Goal: Transaction & Acquisition: Purchase product/service

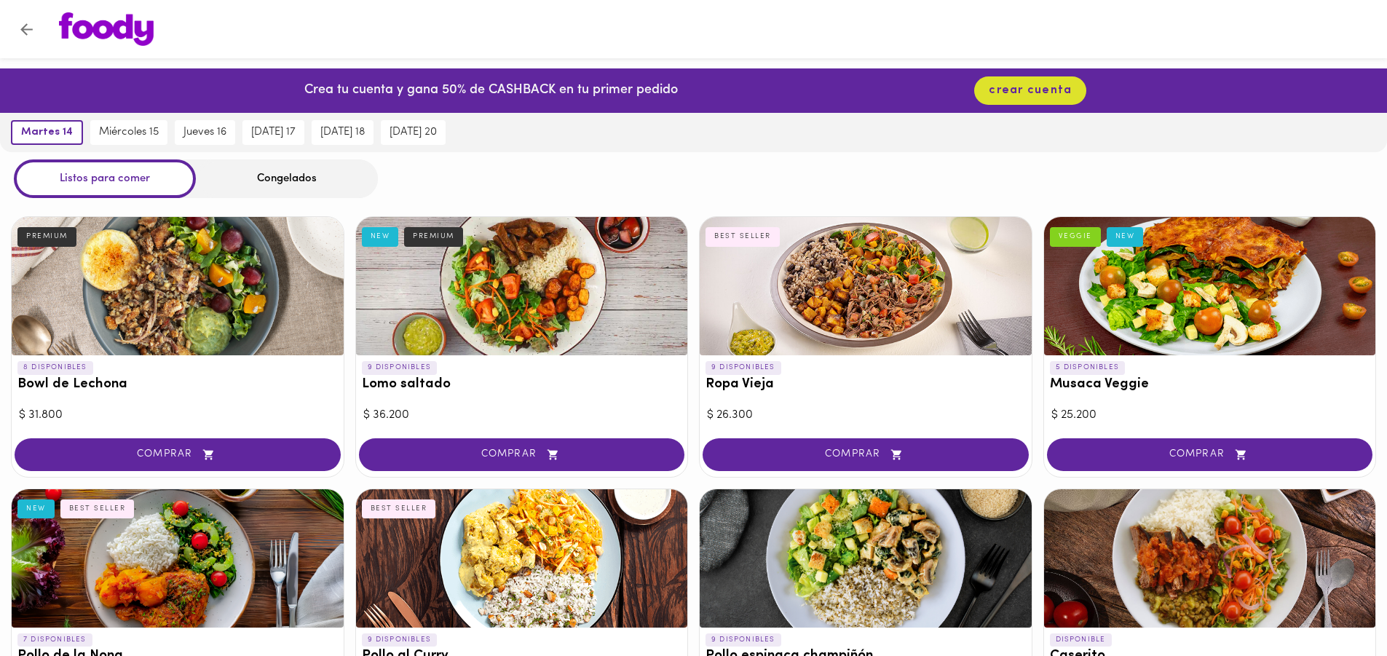
click at [296, 175] on div "Congelados" at bounding box center [287, 178] width 182 height 39
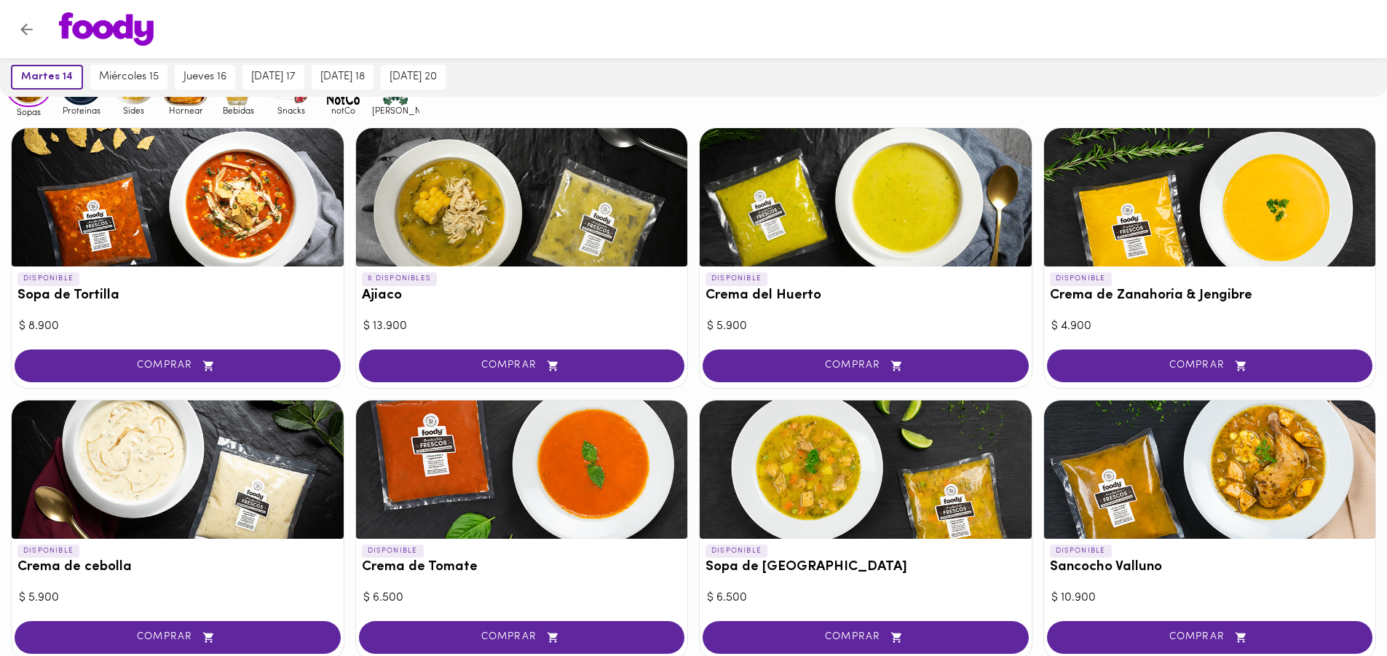
scroll to position [218, 0]
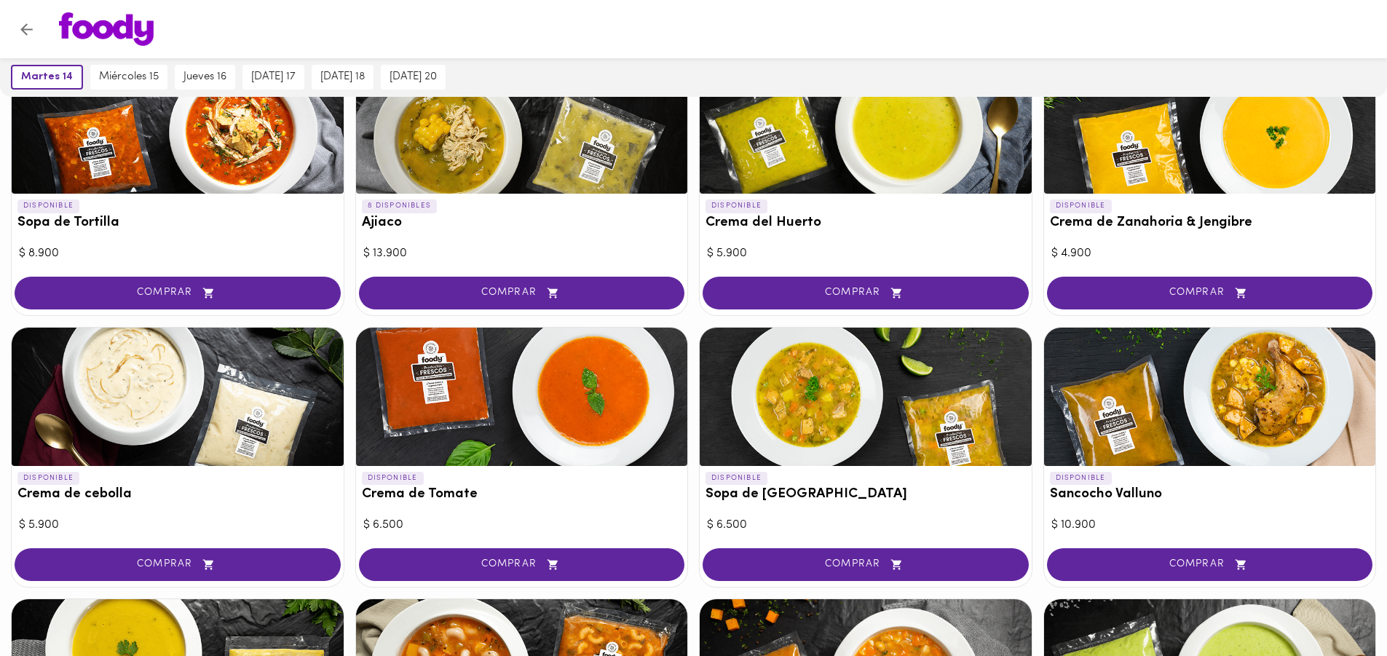
click at [1201, 385] on div at bounding box center [1210, 397] width 332 height 138
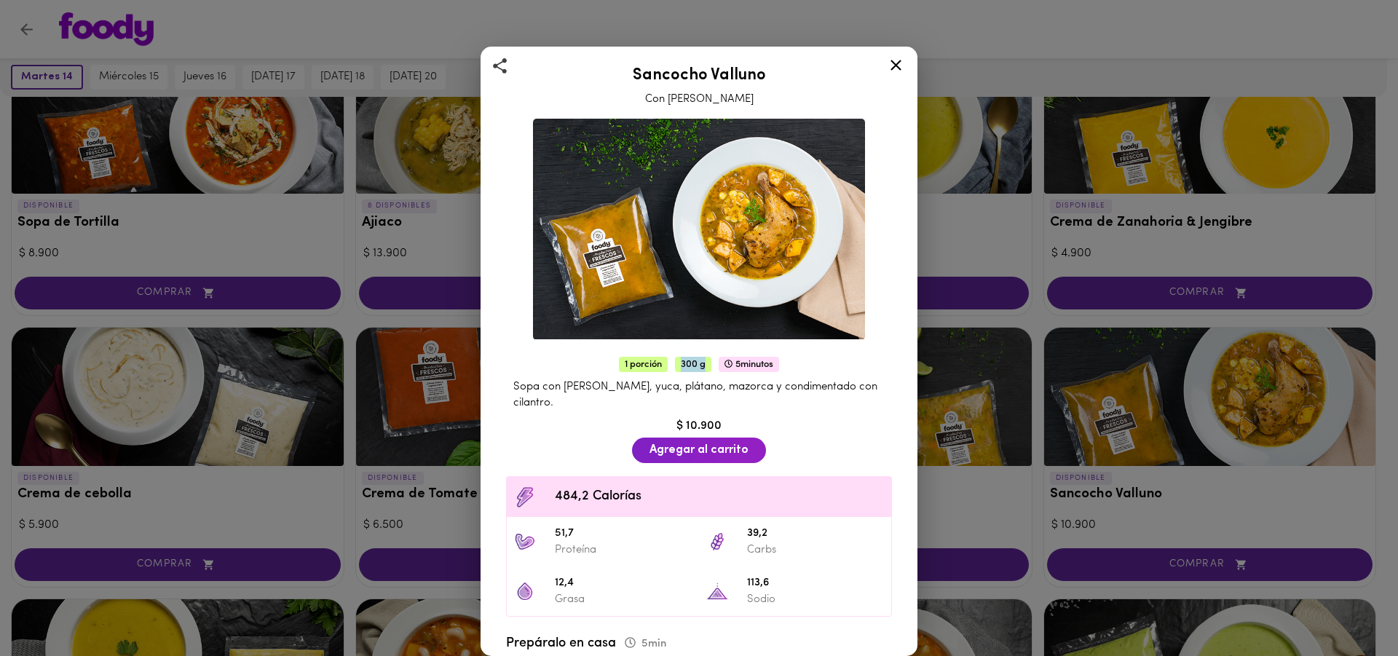
drag, startPoint x: 676, startPoint y: 358, endPoint x: 698, endPoint y: 356, distance: 21.2
click at [698, 357] on span "300 g" at bounding box center [693, 364] width 36 height 15
click at [896, 70] on icon at bounding box center [896, 65] width 18 height 18
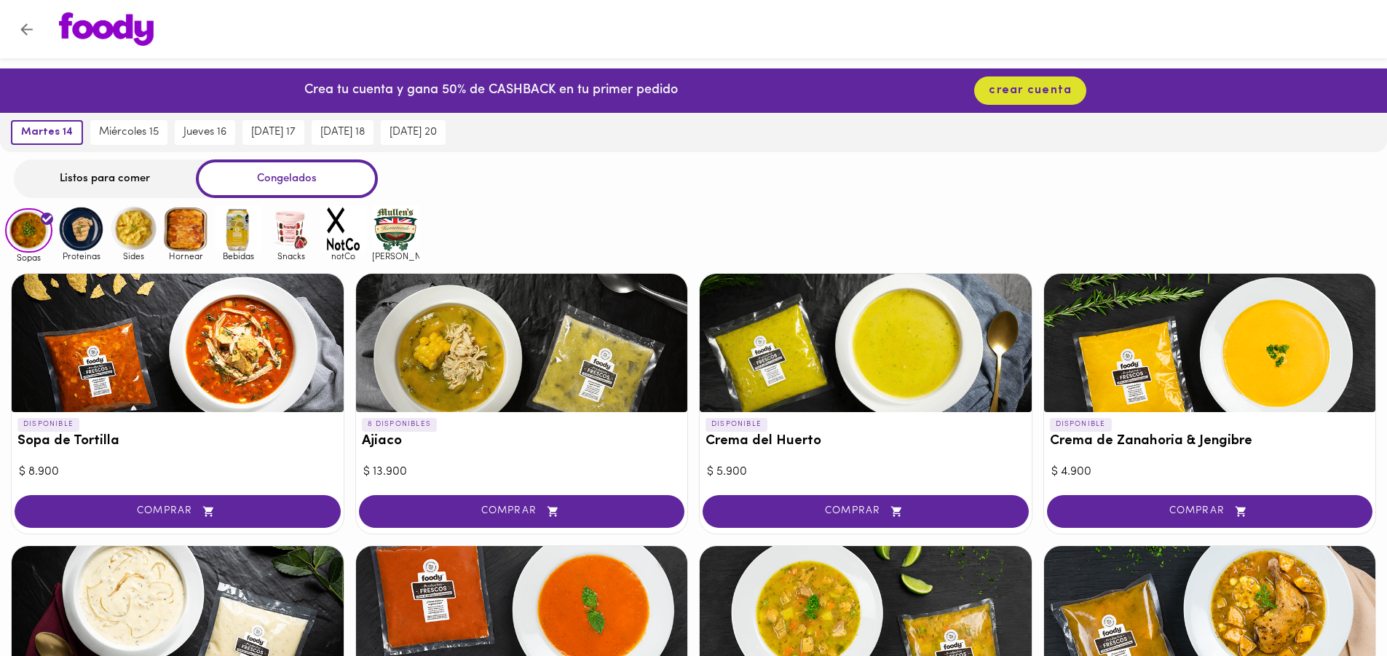
click at [76, 227] on img at bounding box center [81, 228] width 47 height 47
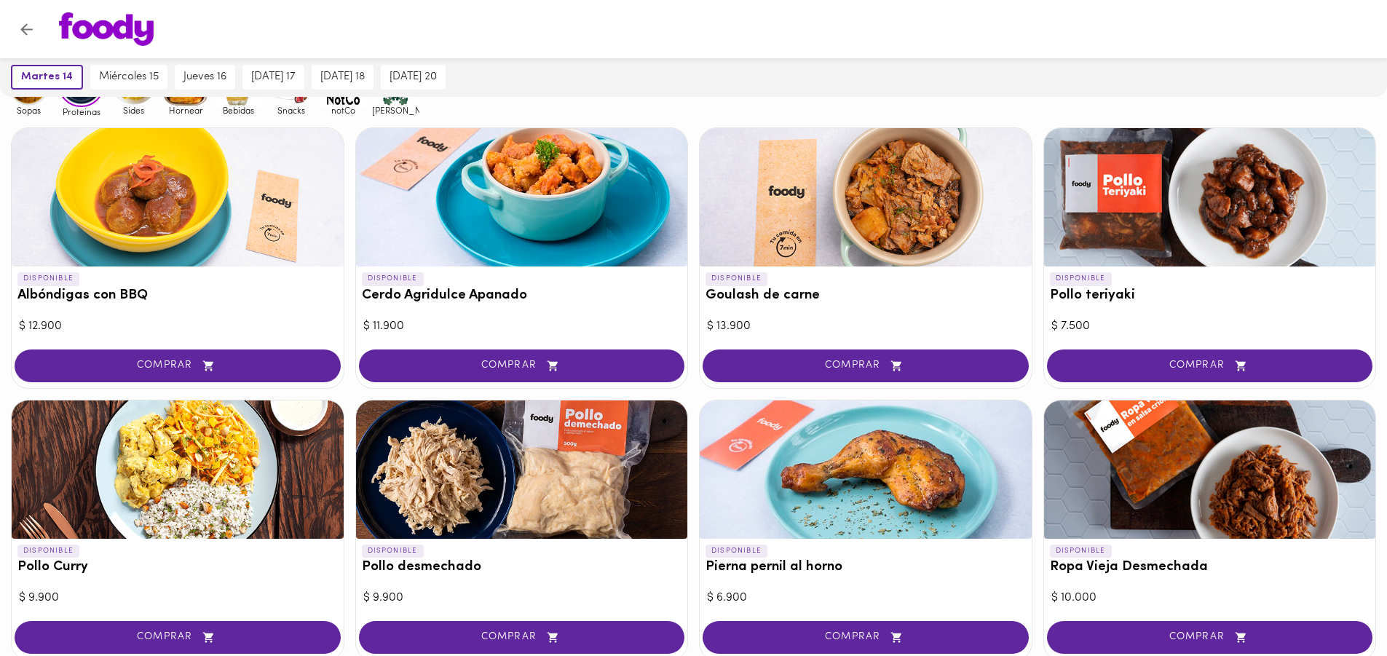
scroll to position [218, 0]
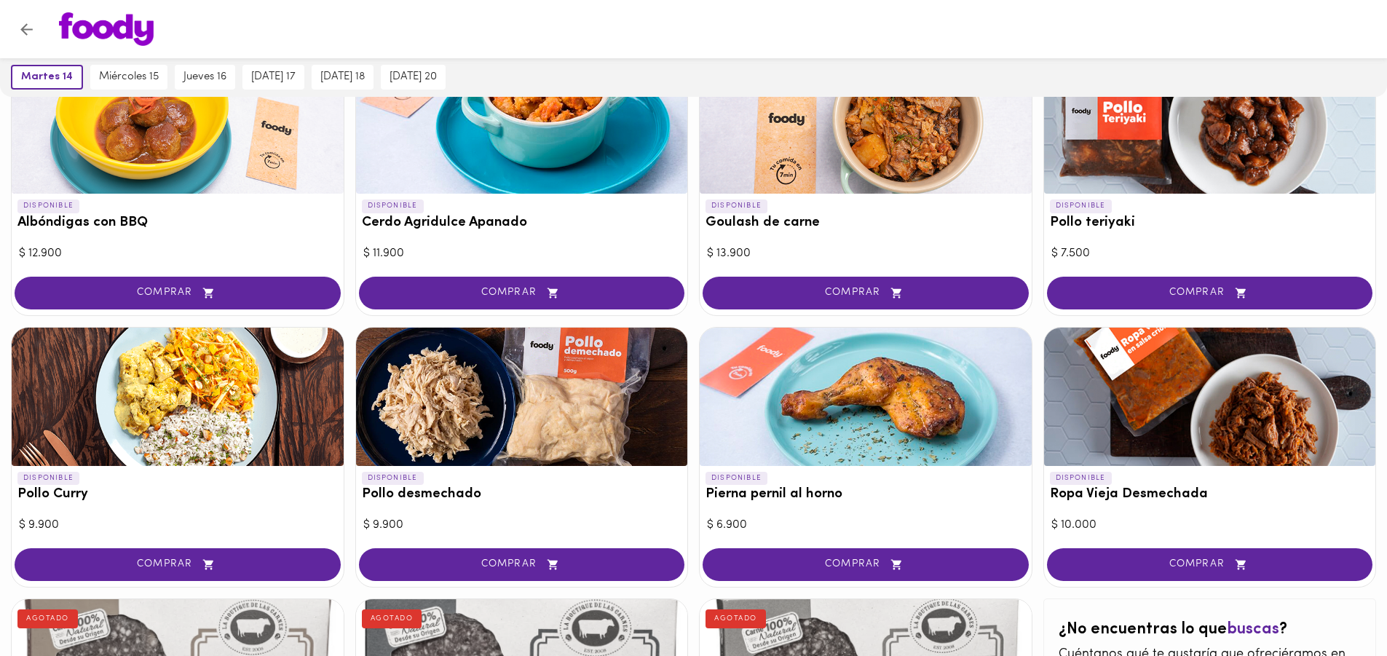
click at [906, 395] on div at bounding box center [866, 397] width 332 height 138
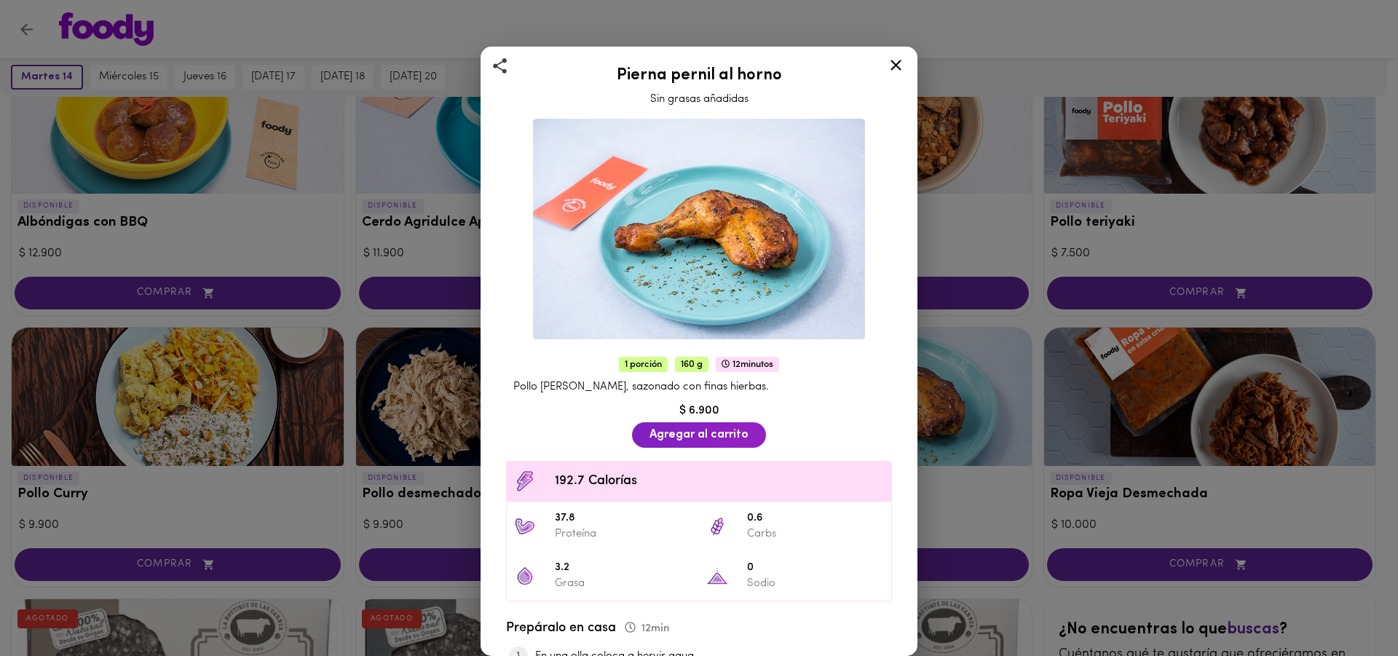
click at [886, 67] on div at bounding box center [896, 67] width 36 height 35
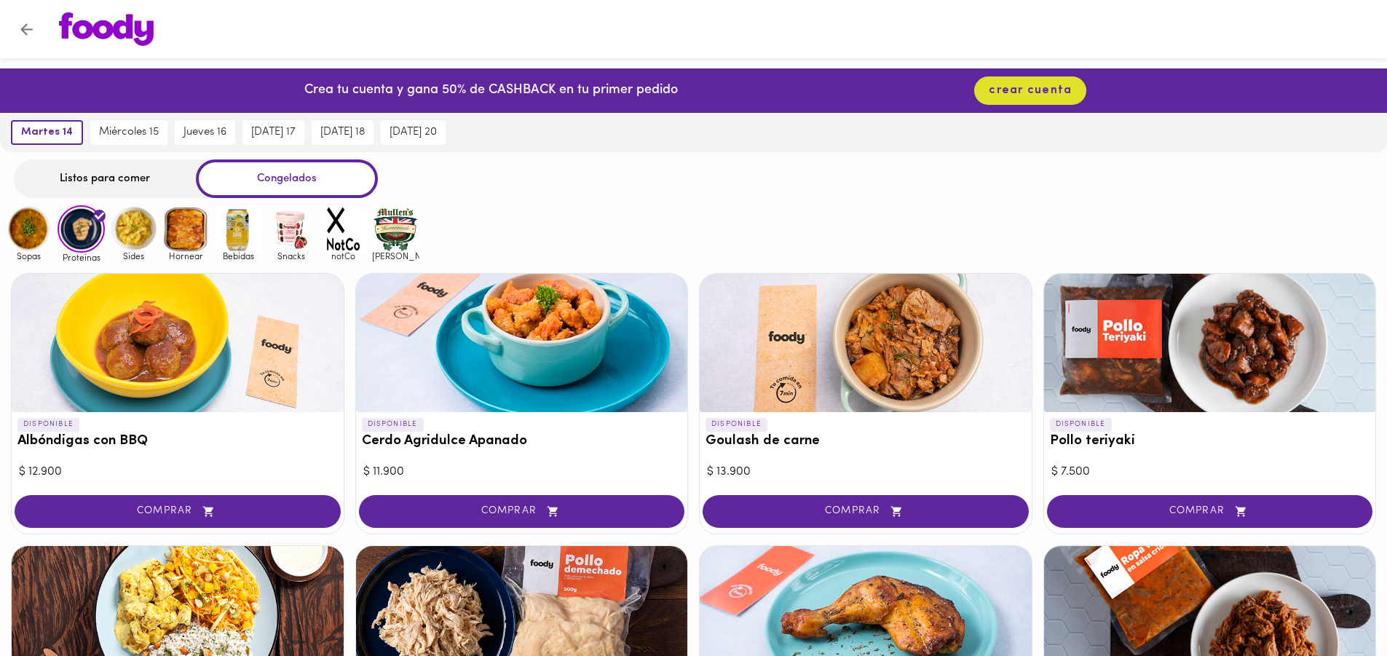
click at [136, 226] on img at bounding box center [133, 228] width 47 height 47
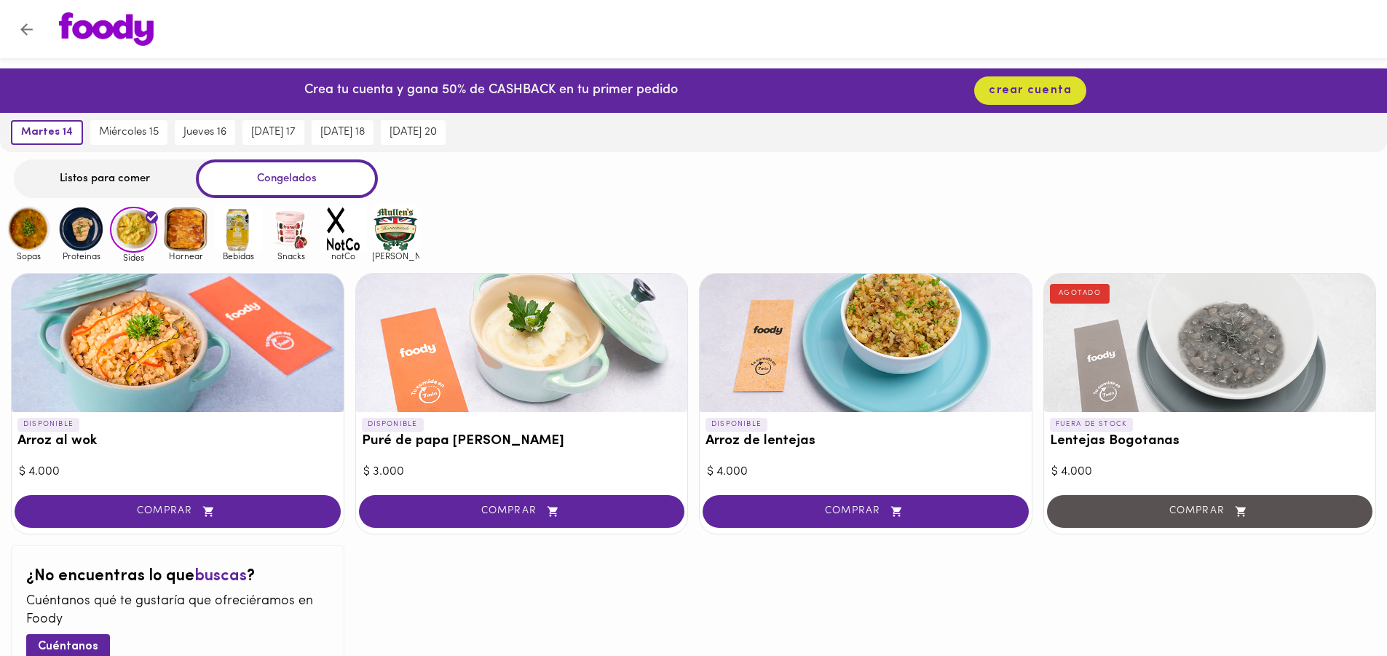
click at [842, 356] on div at bounding box center [866, 343] width 332 height 138
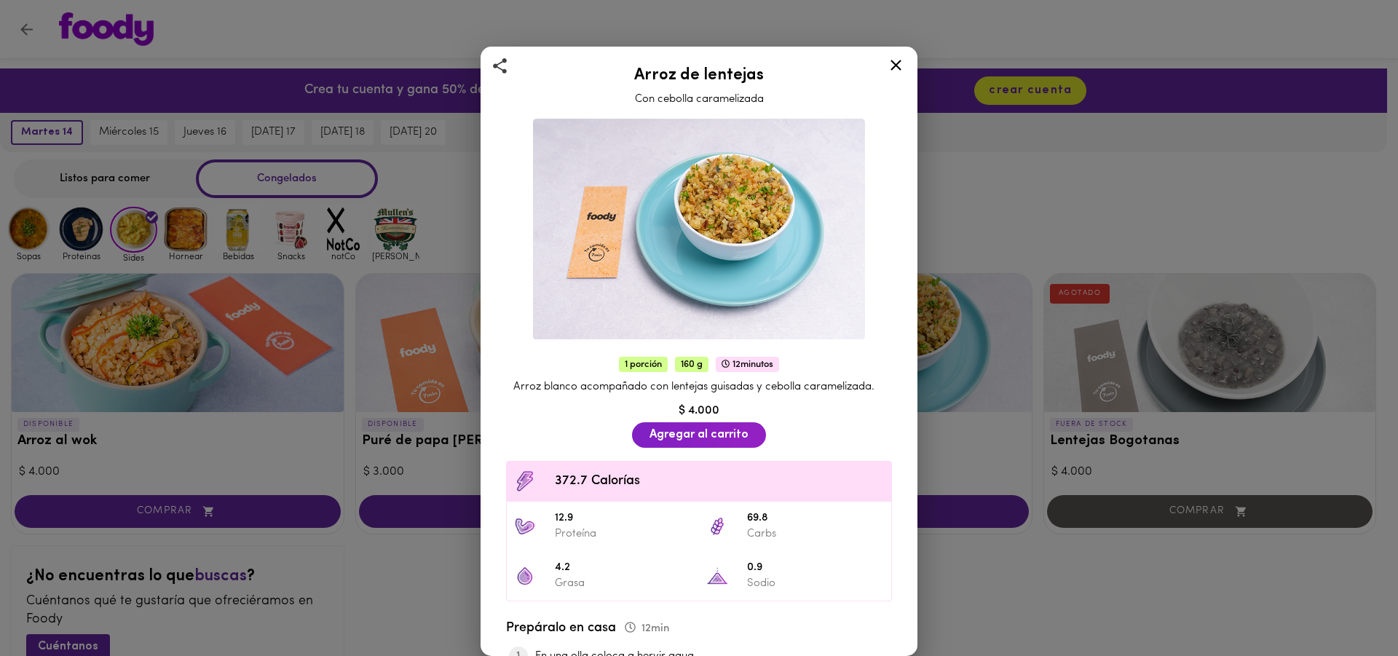
click at [888, 66] on icon at bounding box center [896, 65] width 18 height 18
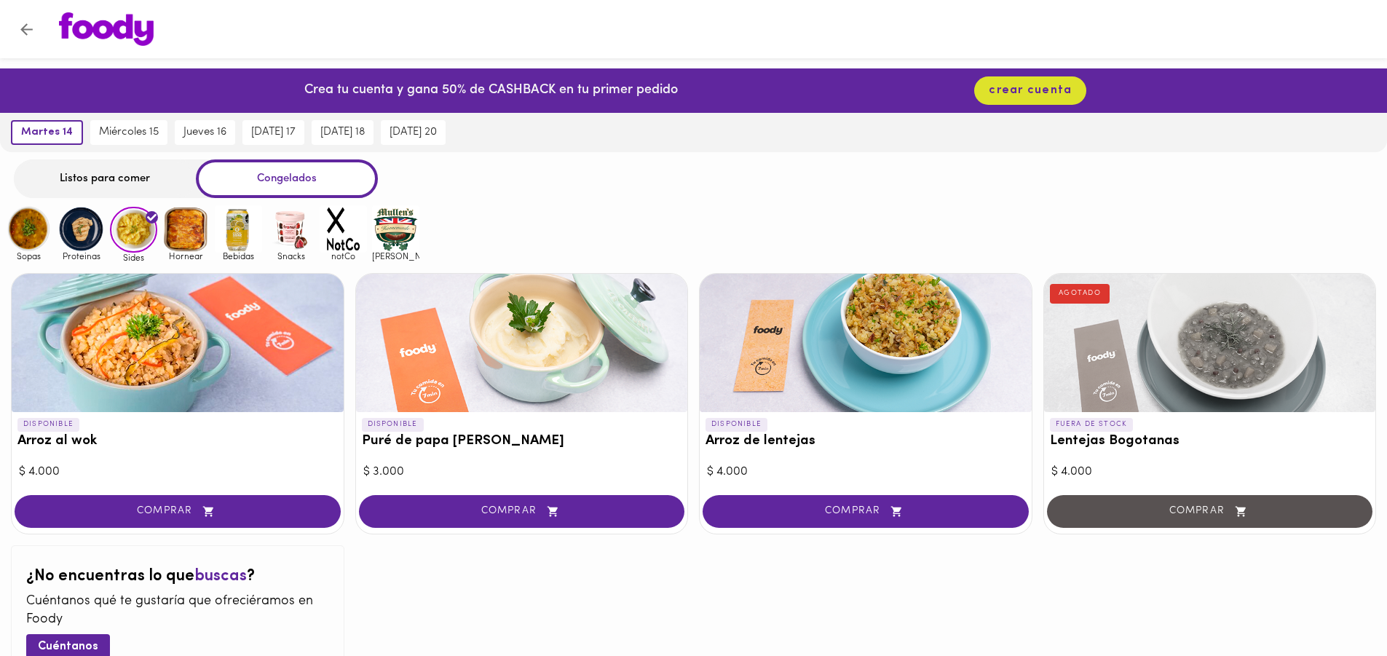
click at [189, 232] on img at bounding box center [185, 228] width 47 height 47
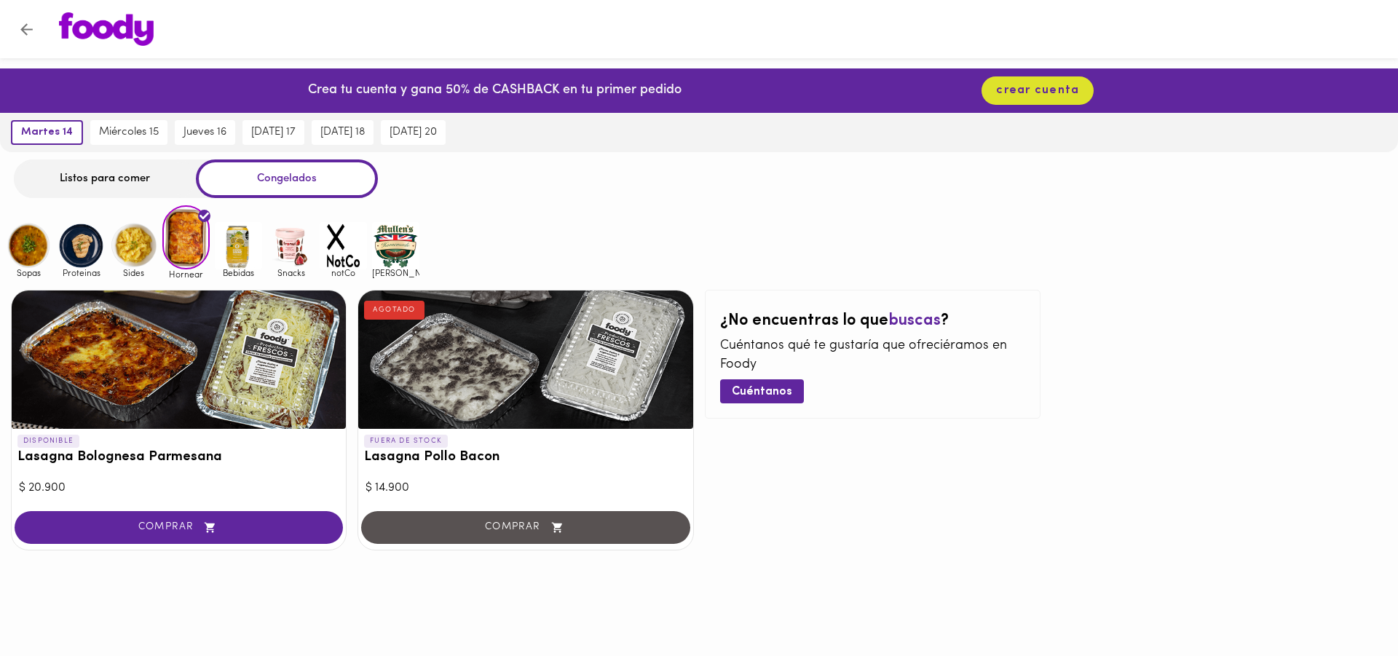
click at [233, 248] on img at bounding box center [238, 245] width 47 height 47
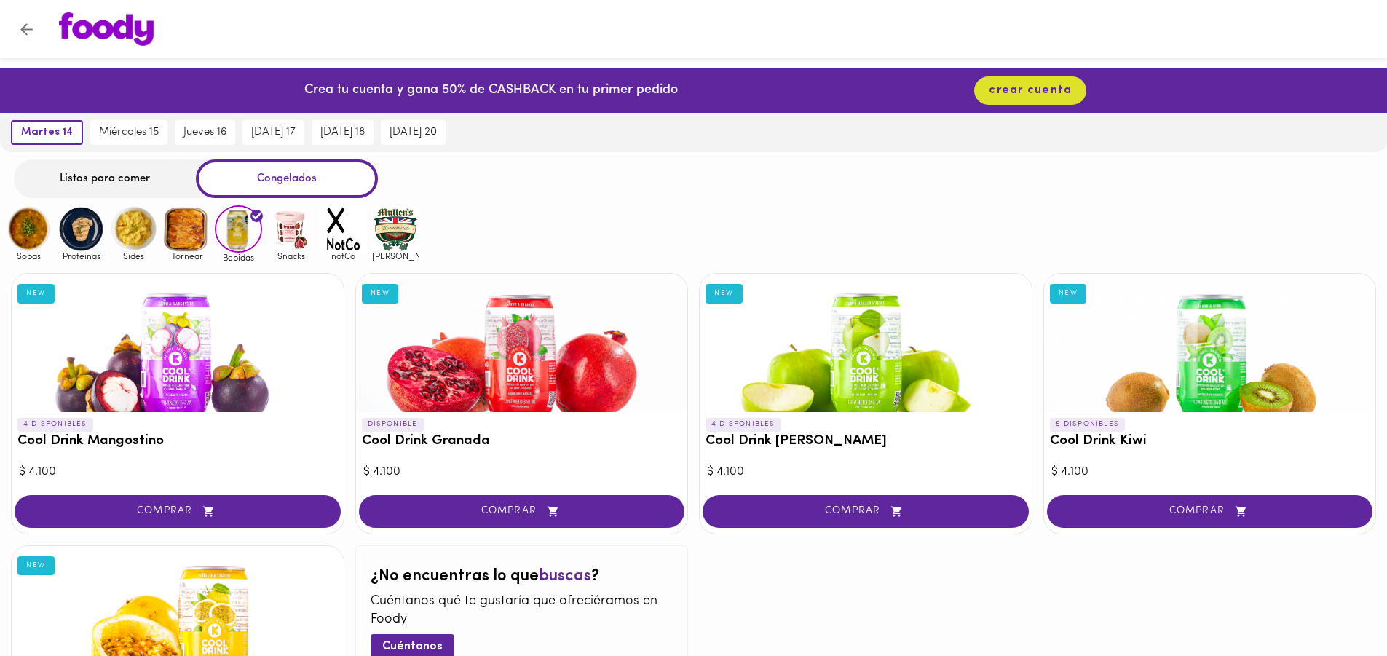
click at [850, 349] on div at bounding box center [866, 343] width 332 height 138
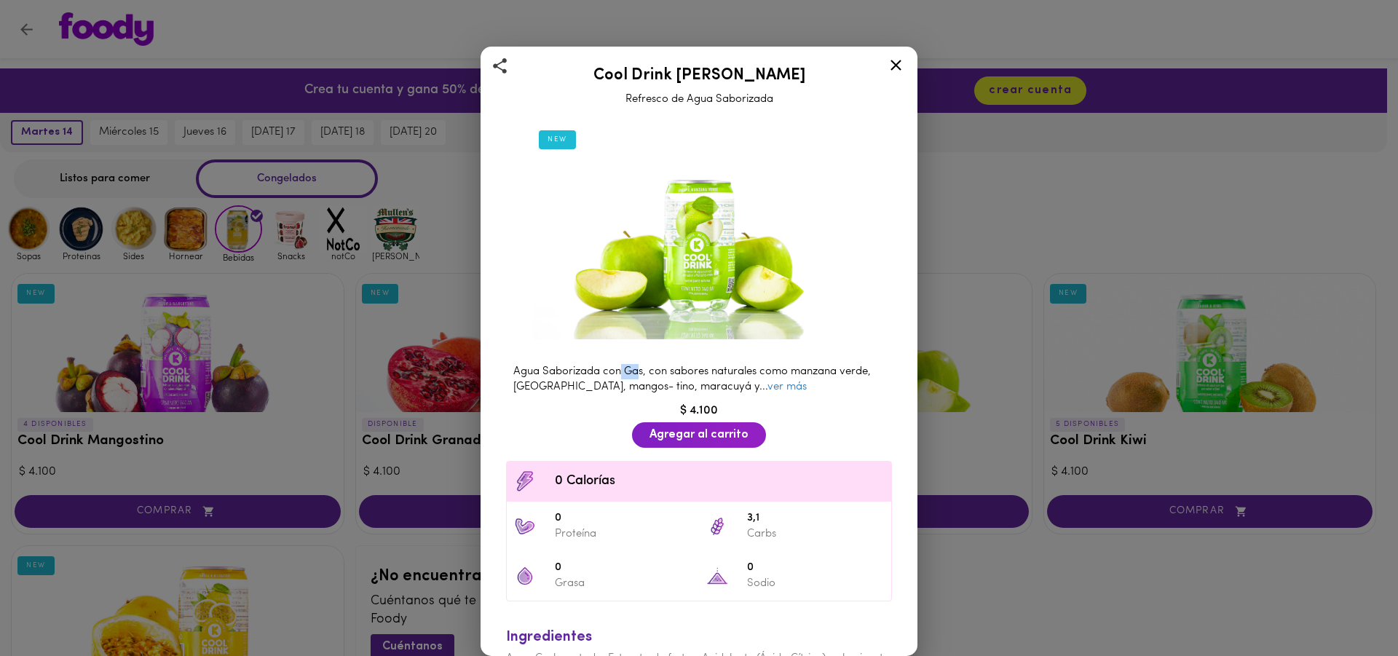
drag, startPoint x: 620, startPoint y: 364, endPoint x: 636, endPoint y: 364, distance: 16.7
click at [636, 366] on span "Agua Saborizada con Gas, con sabores naturales como manzana verde, granada, man…" at bounding box center [692, 379] width 358 height 26
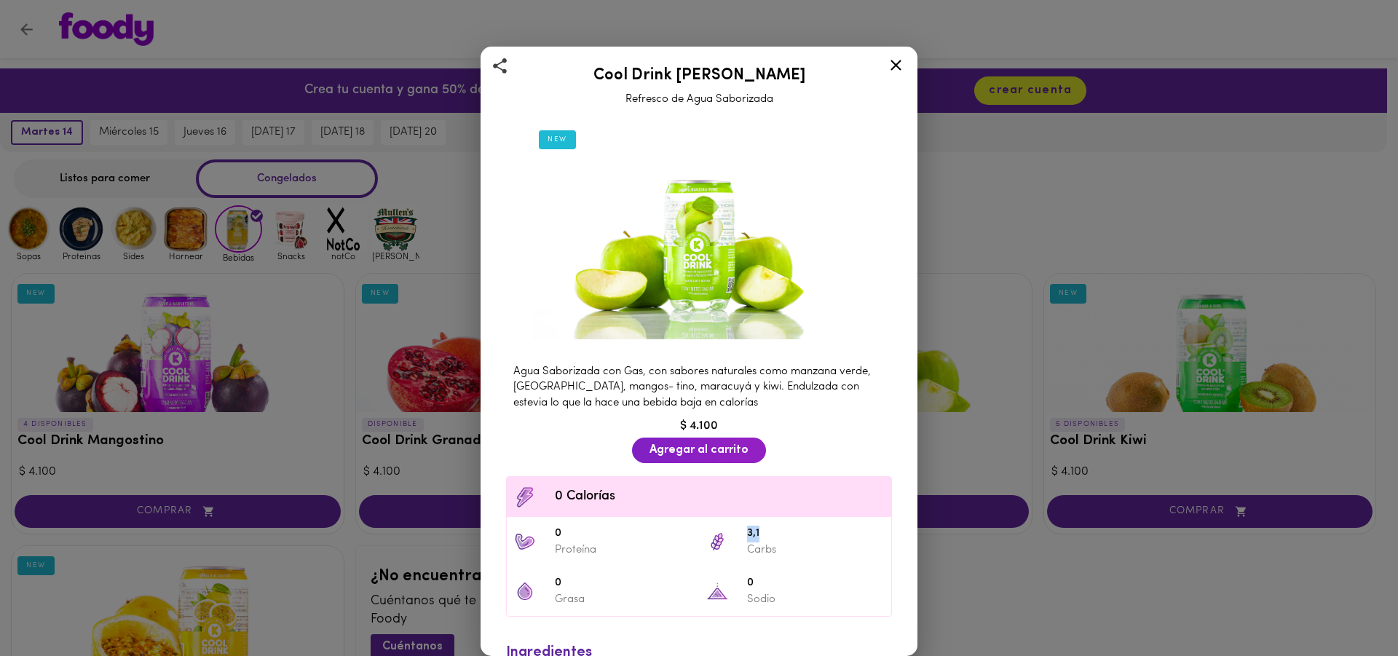
drag, startPoint x: 744, startPoint y: 526, endPoint x: 762, endPoint y: 525, distance: 18.3
click at [762, 526] on span "3,1" at bounding box center [815, 534] width 137 height 17
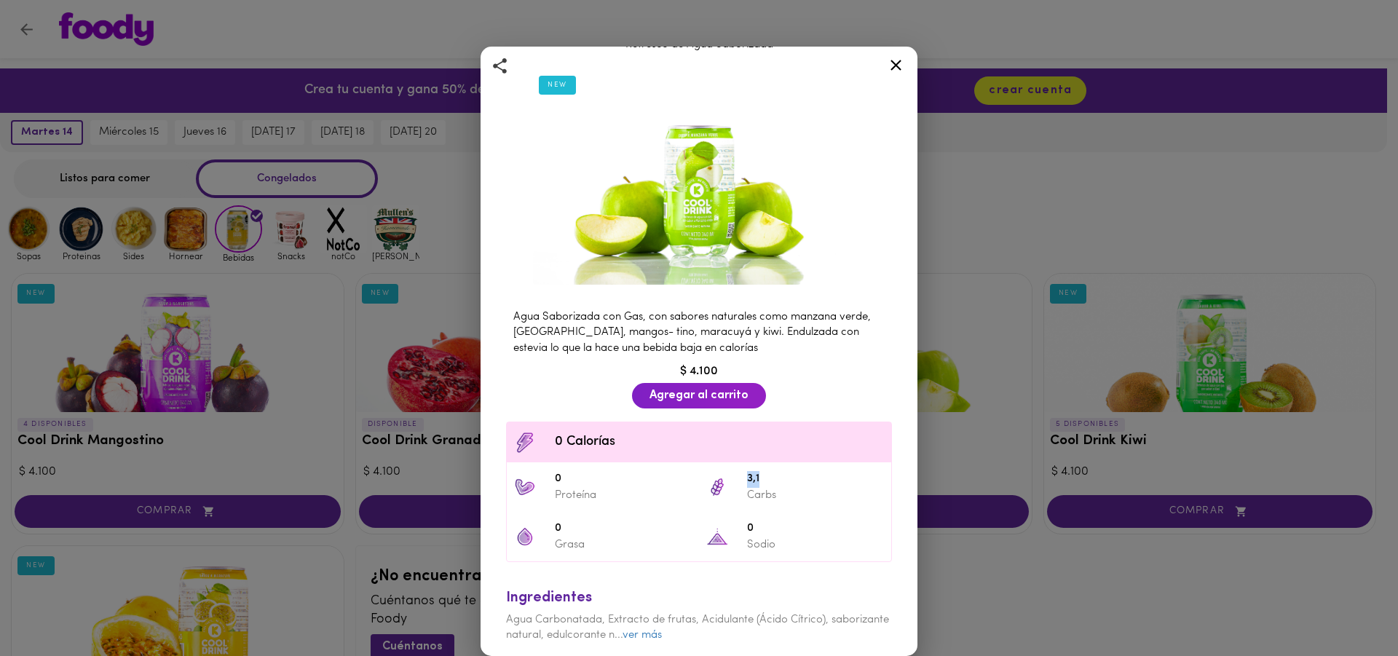
click at [896, 69] on icon at bounding box center [896, 65] width 18 height 18
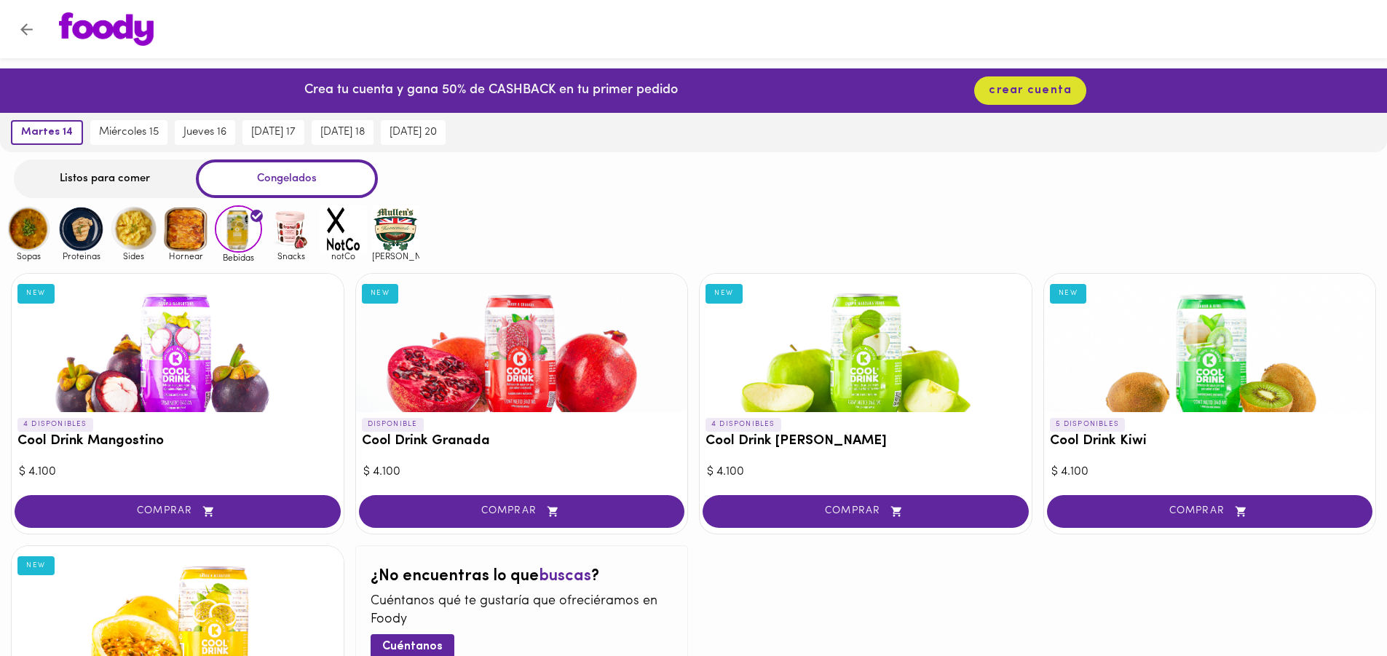
scroll to position [73, 0]
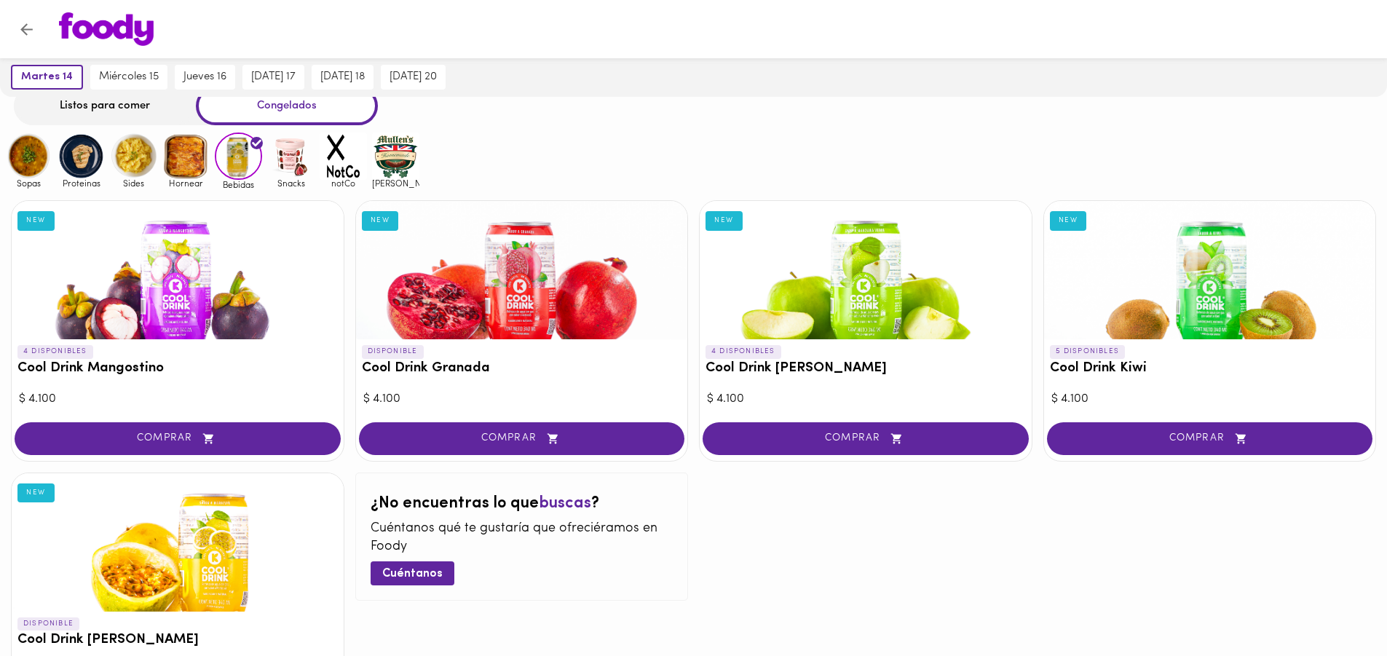
click at [303, 162] on img at bounding box center [290, 156] width 47 height 47
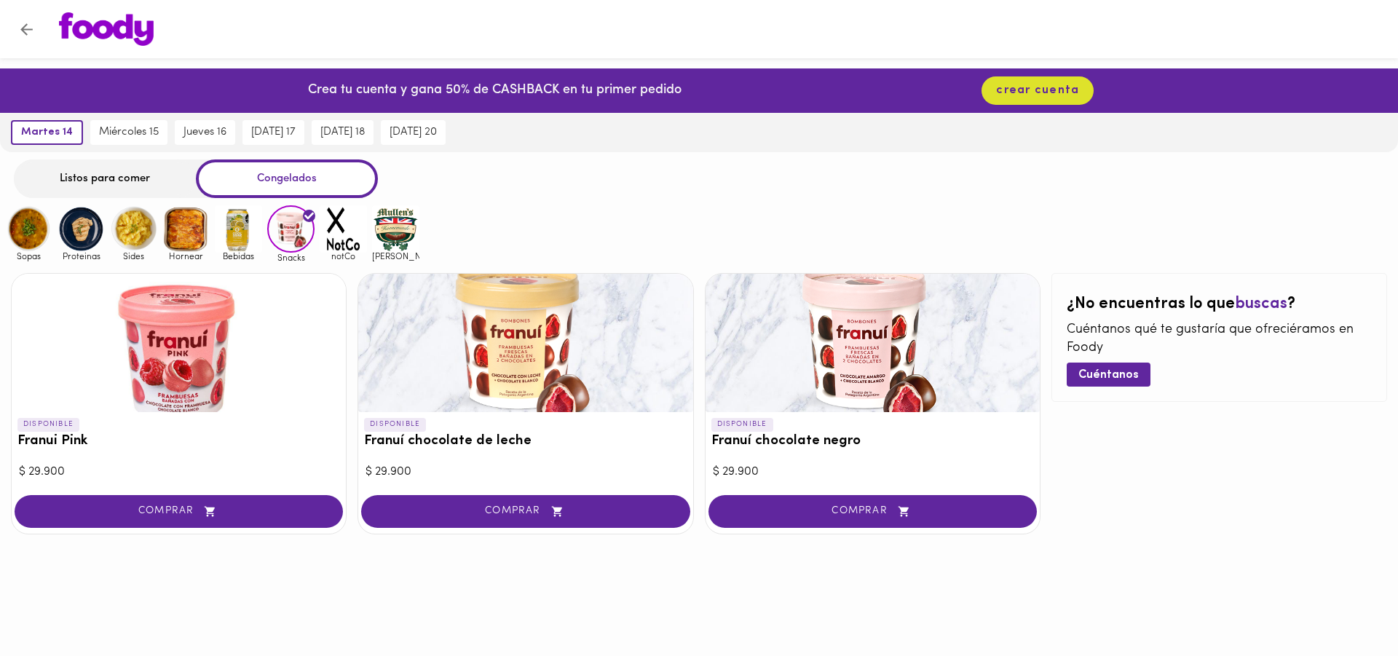
click at [244, 239] on img at bounding box center [238, 228] width 47 height 47
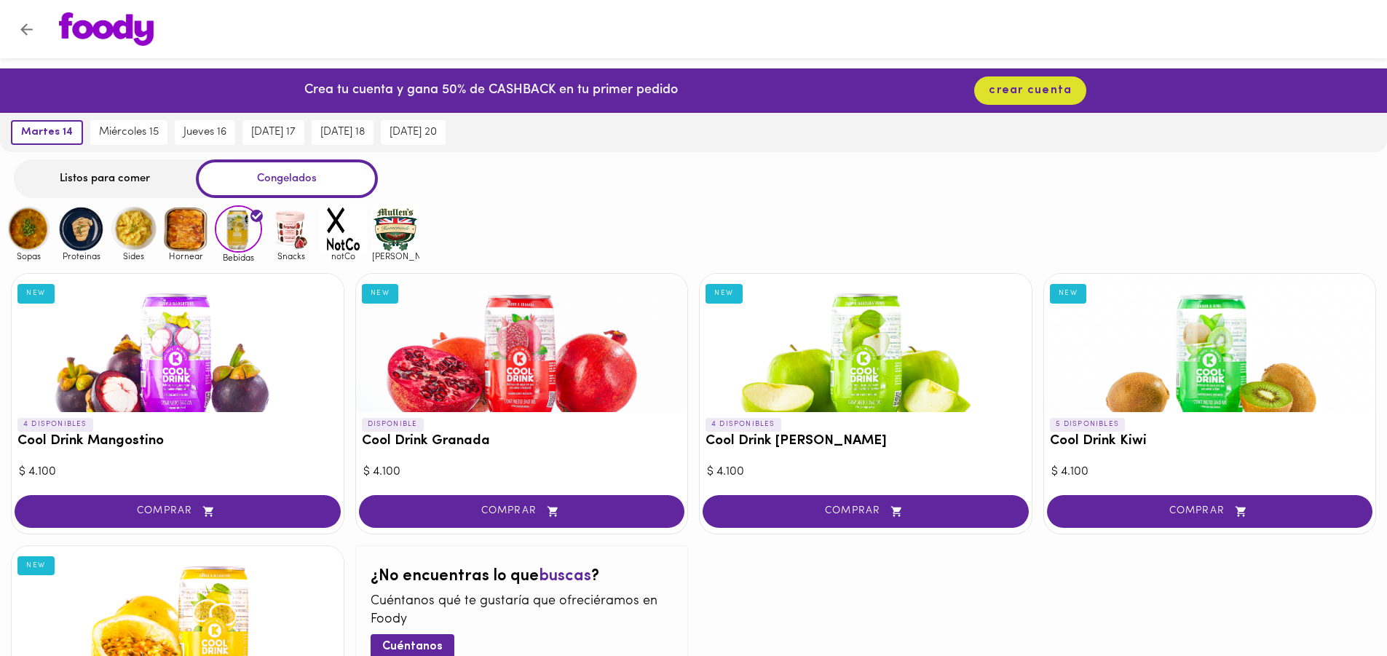
click at [291, 230] on img at bounding box center [290, 228] width 47 height 47
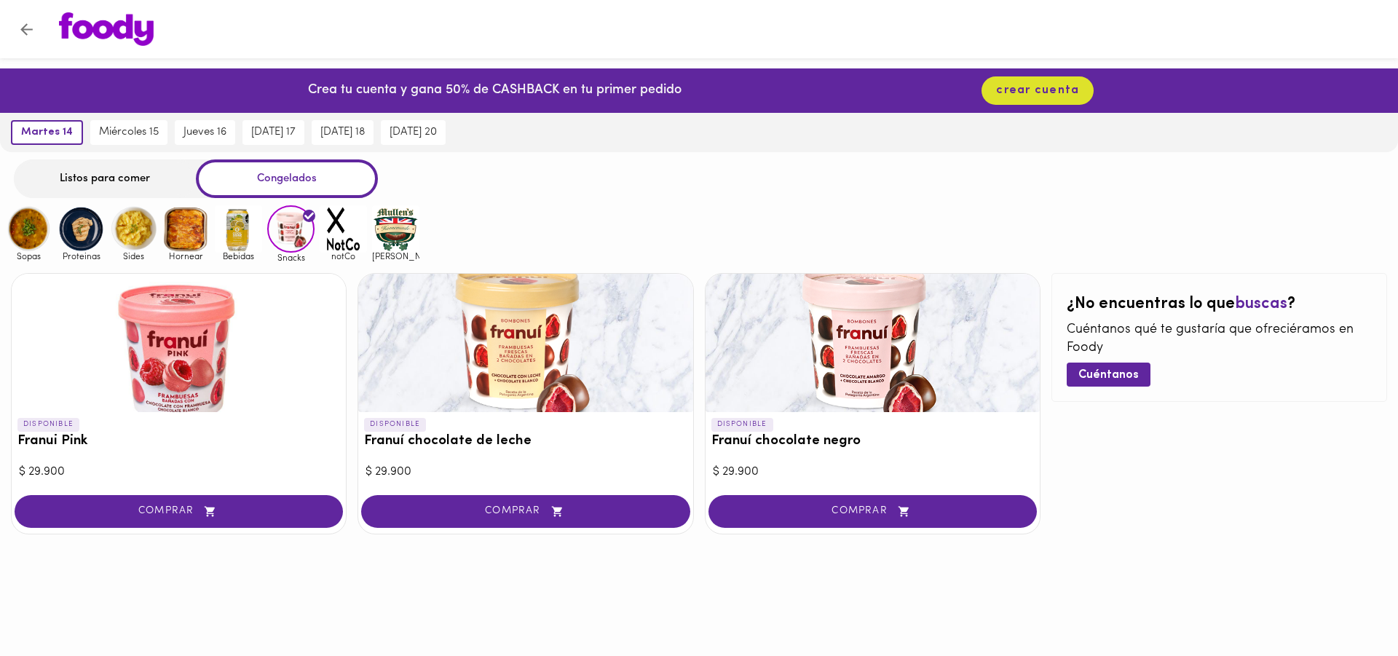
click at [342, 236] on img at bounding box center [343, 228] width 47 height 47
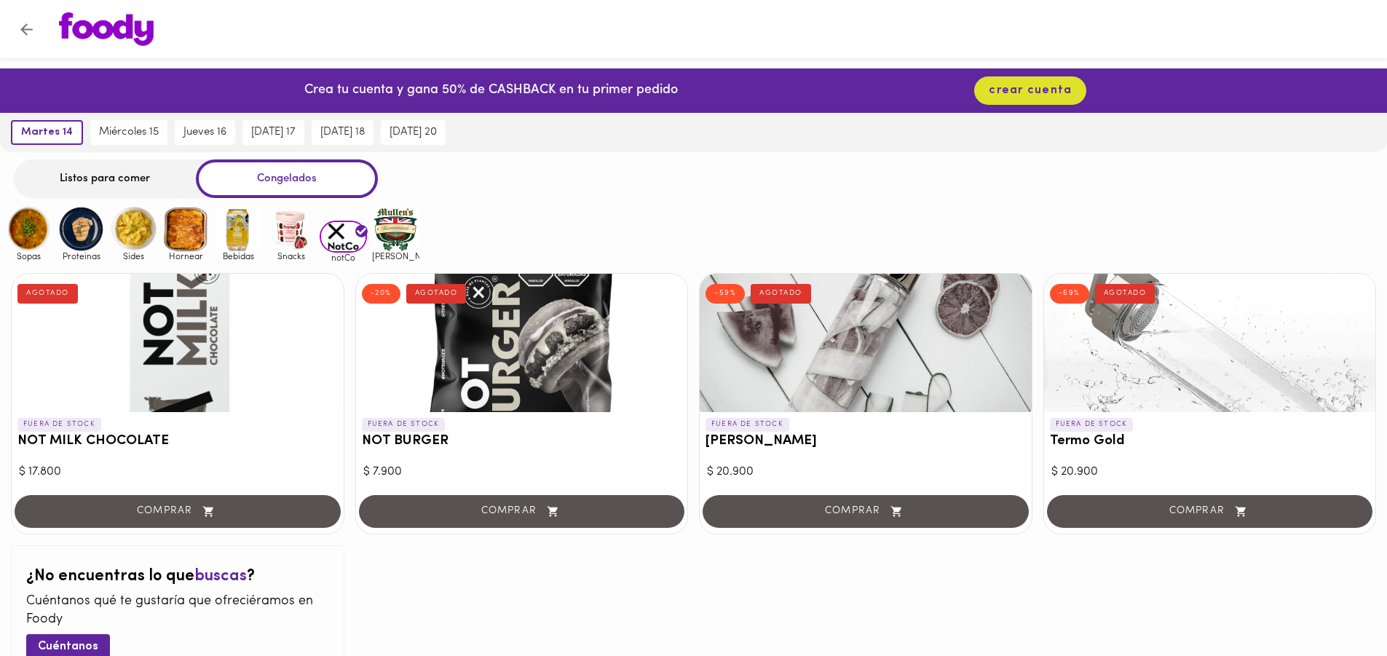
click at [398, 237] on img at bounding box center [395, 228] width 47 height 47
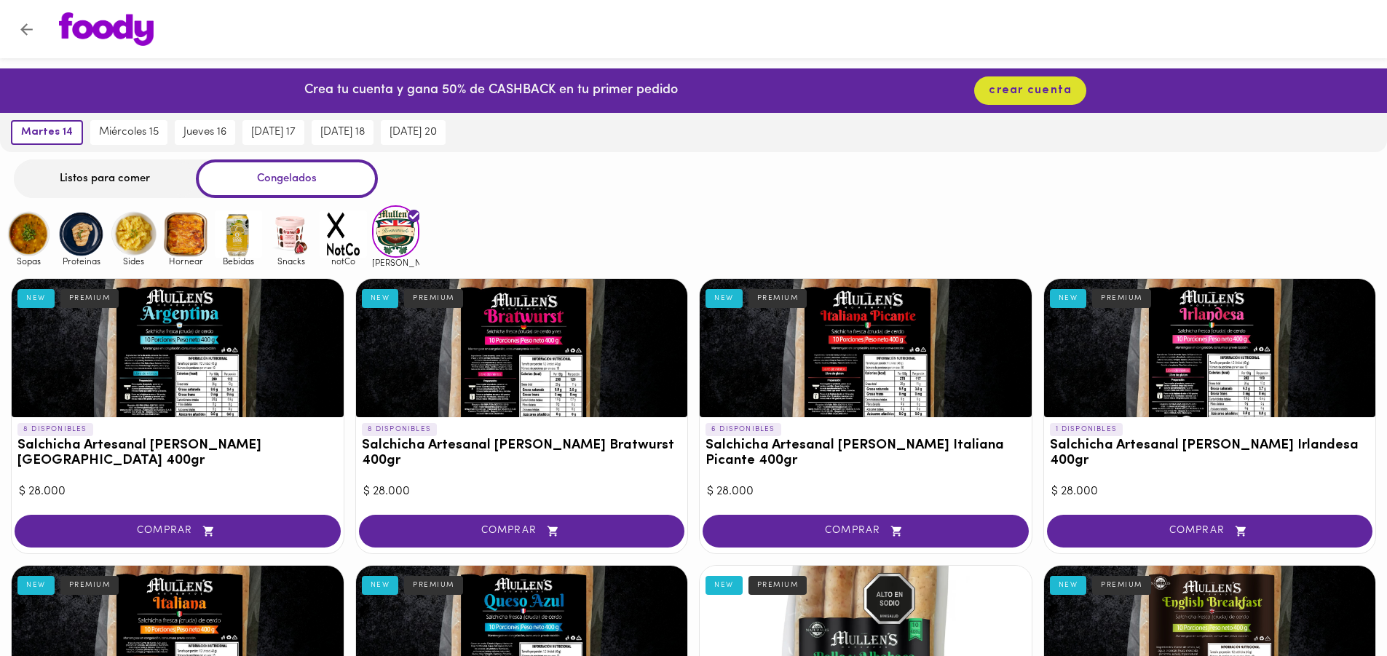
click at [206, 320] on div at bounding box center [178, 348] width 332 height 138
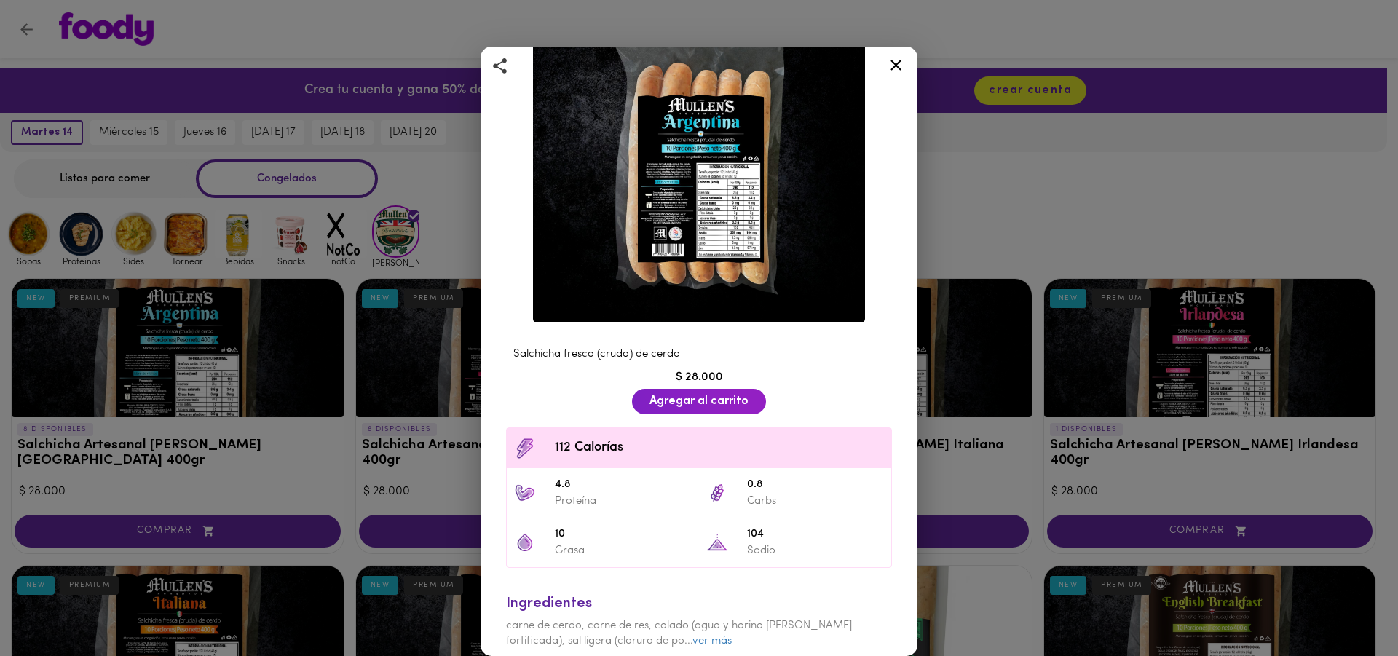
scroll to position [163, 0]
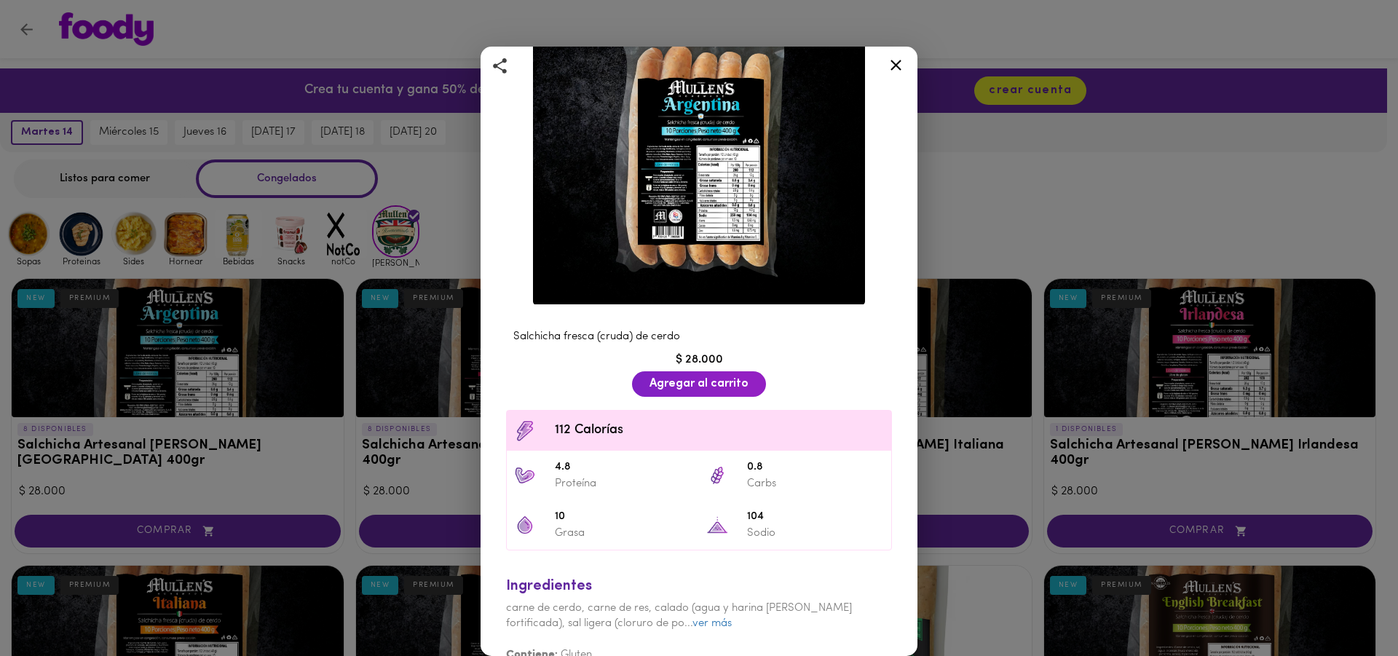
click at [901, 65] on icon at bounding box center [896, 65] width 18 height 18
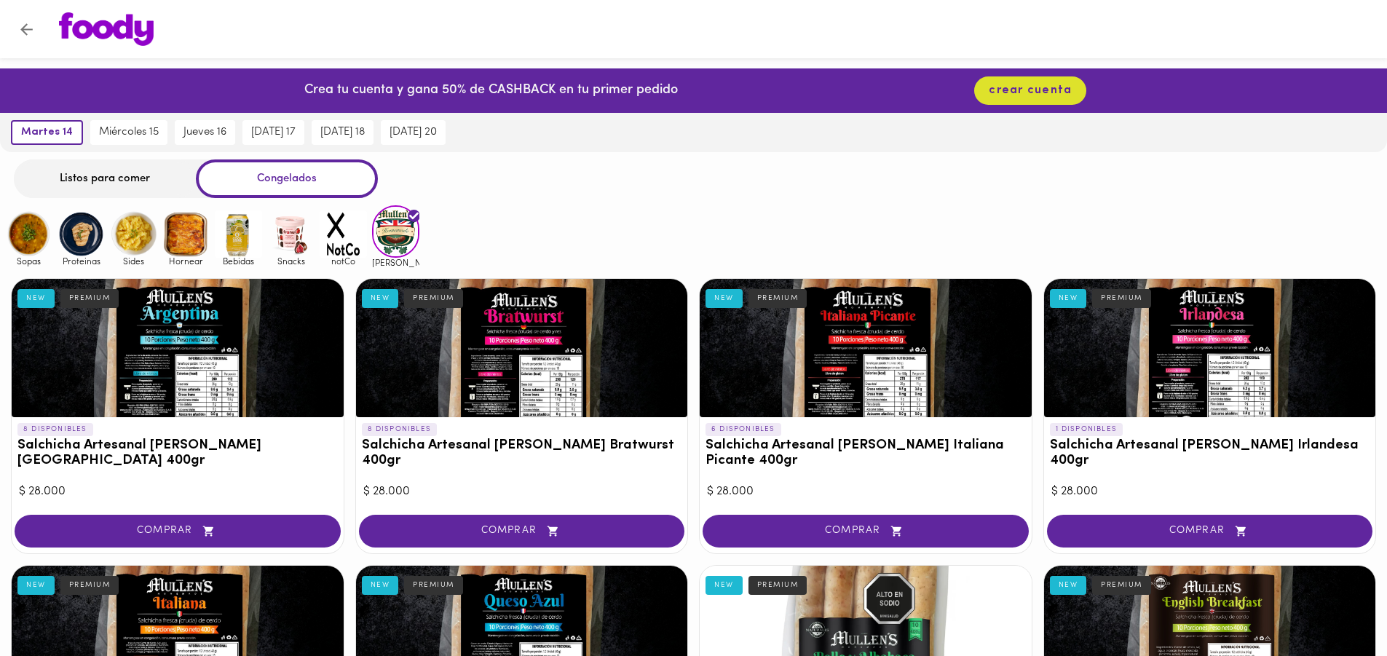
click at [98, 241] on img at bounding box center [81, 233] width 47 height 47
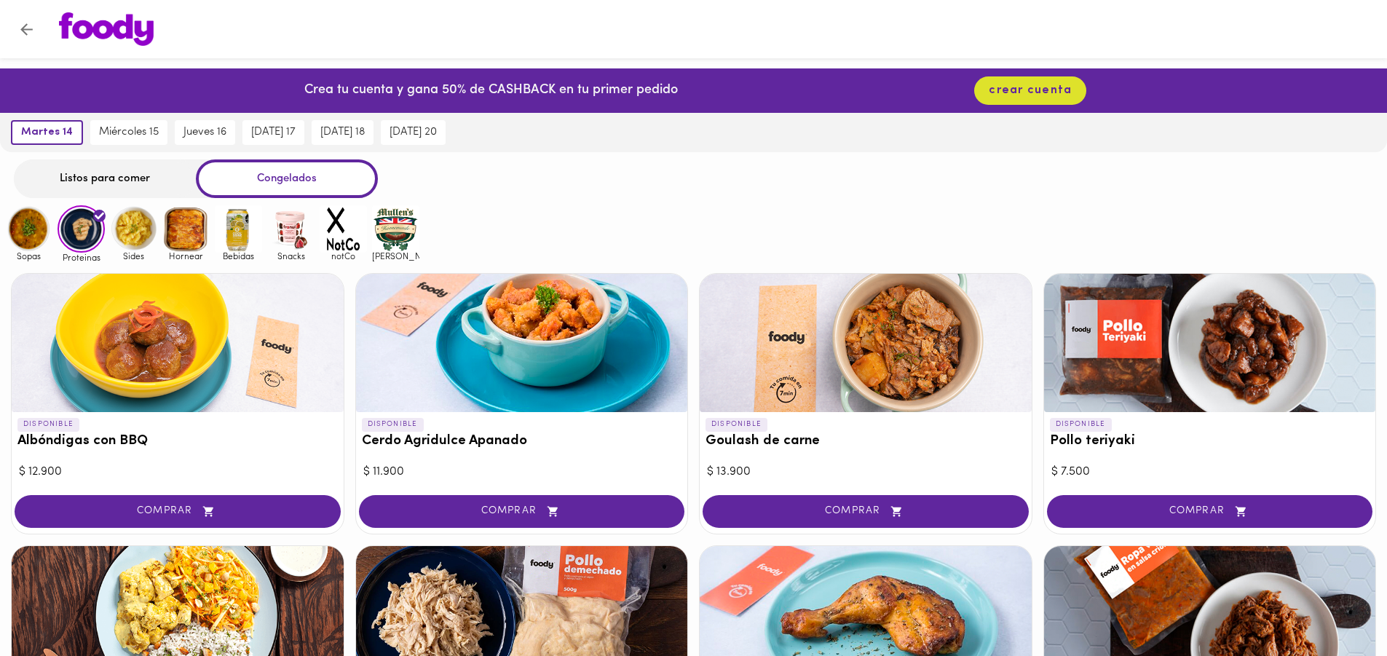
click at [137, 227] on img at bounding box center [133, 228] width 47 height 47
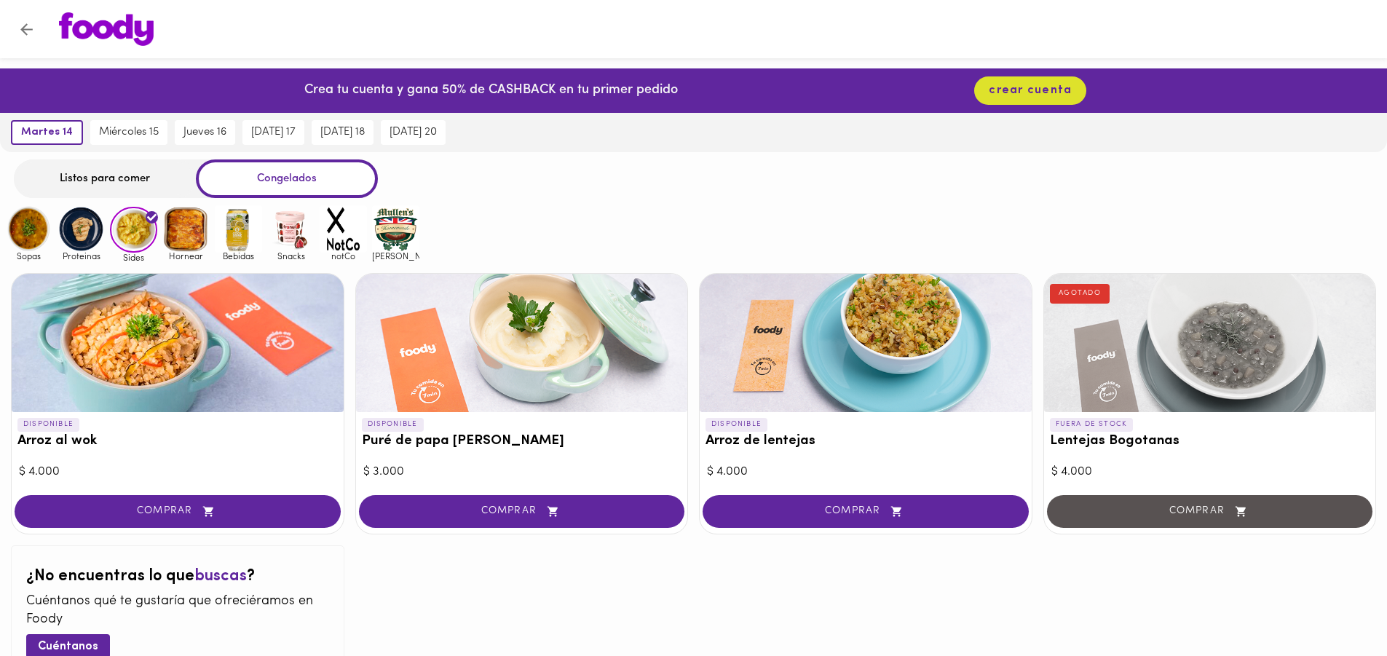
scroll to position [101, 0]
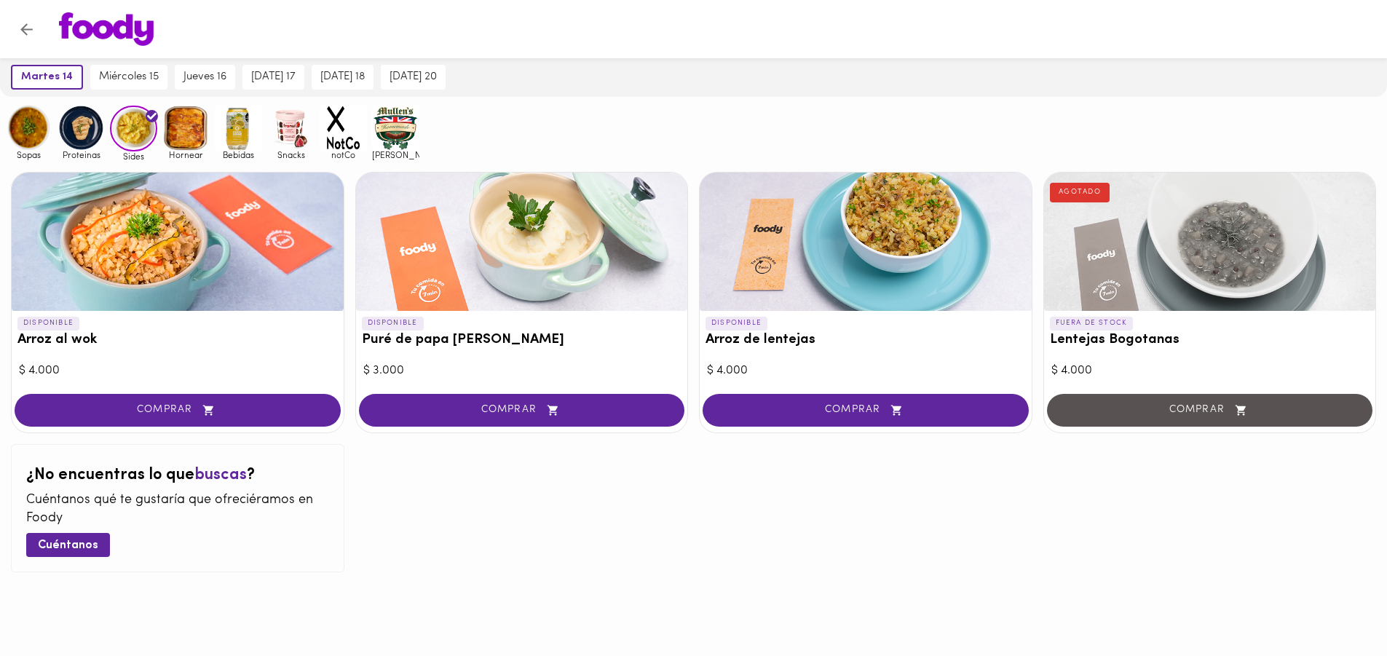
click at [191, 117] on img at bounding box center [185, 127] width 47 height 47
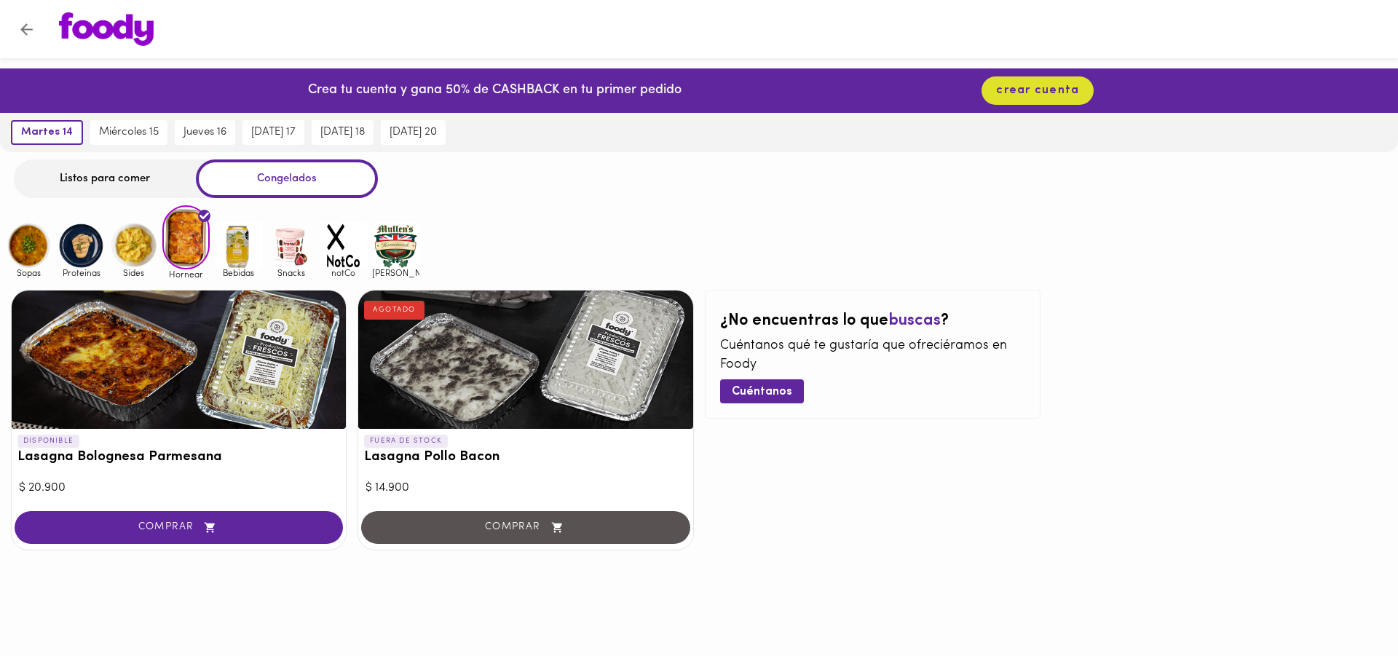
click at [20, 253] on img at bounding box center [28, 245] width 47 height 47
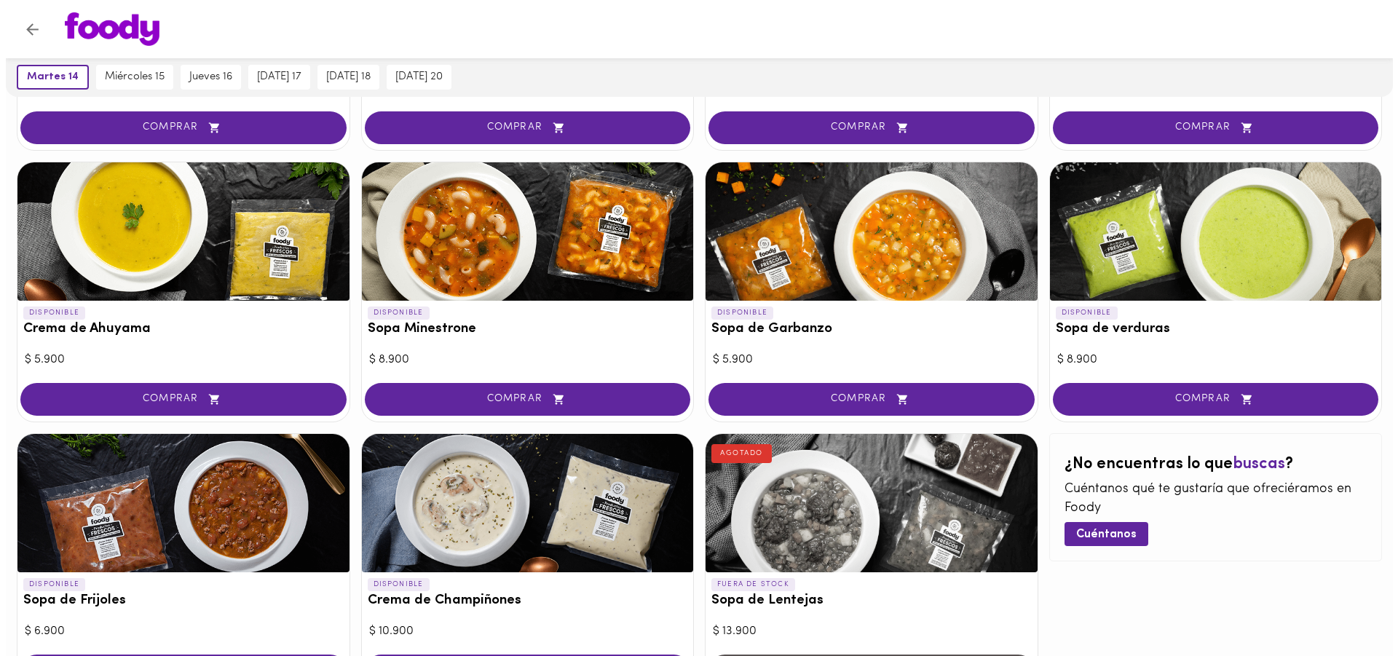
scroll to position [728, 0]
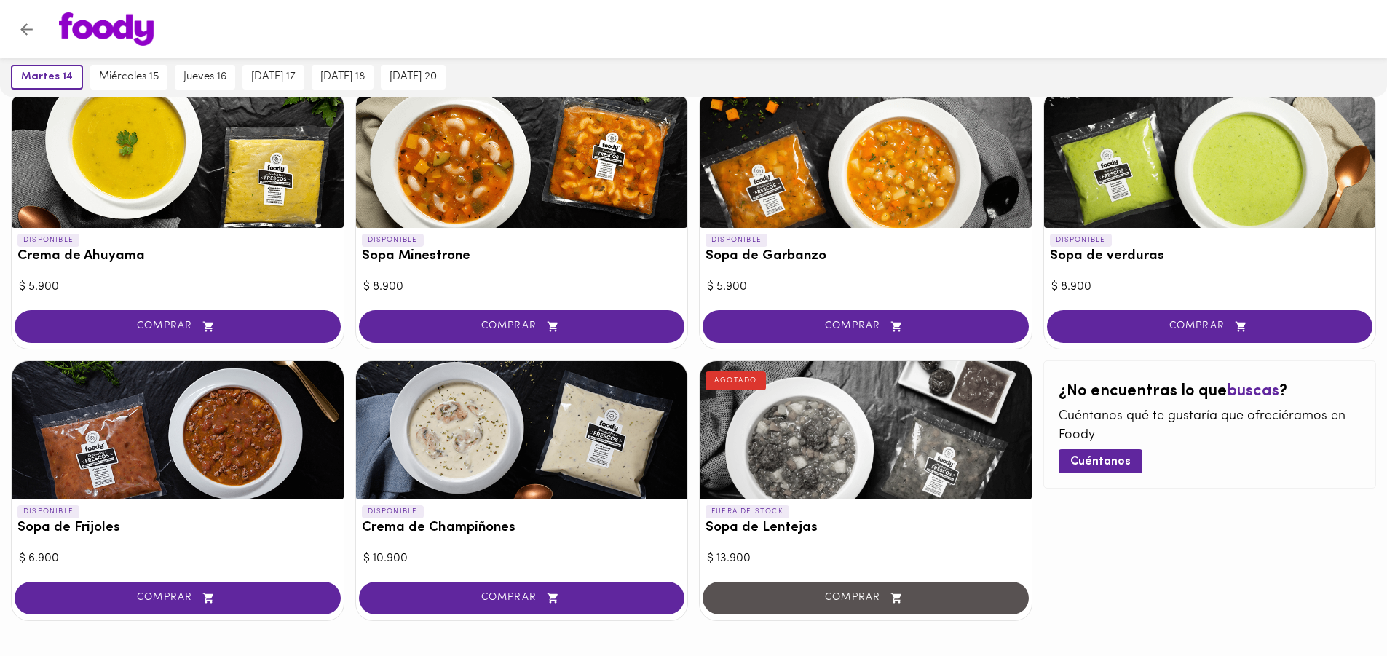
click at [237, 391] on div at bounding box center [178, 430] width 332 height 138
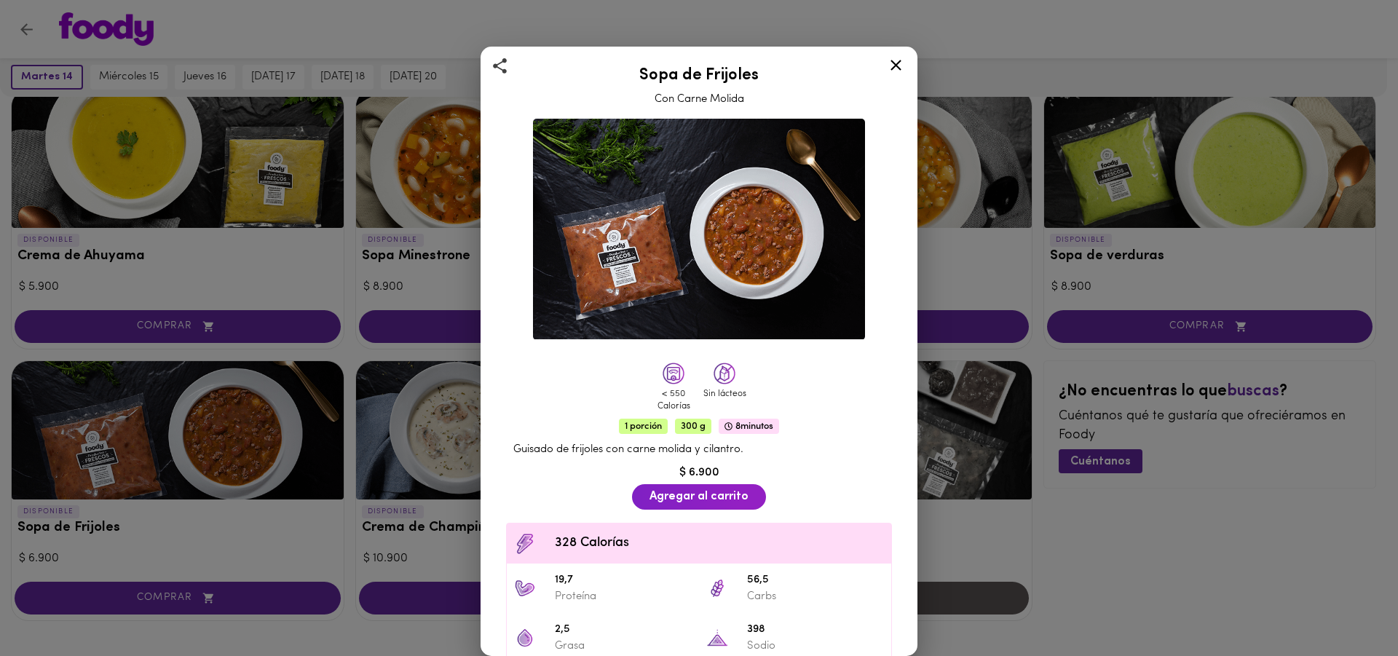
click at [883, 58] on div at bounding box center [896, 67] width 36 height 35
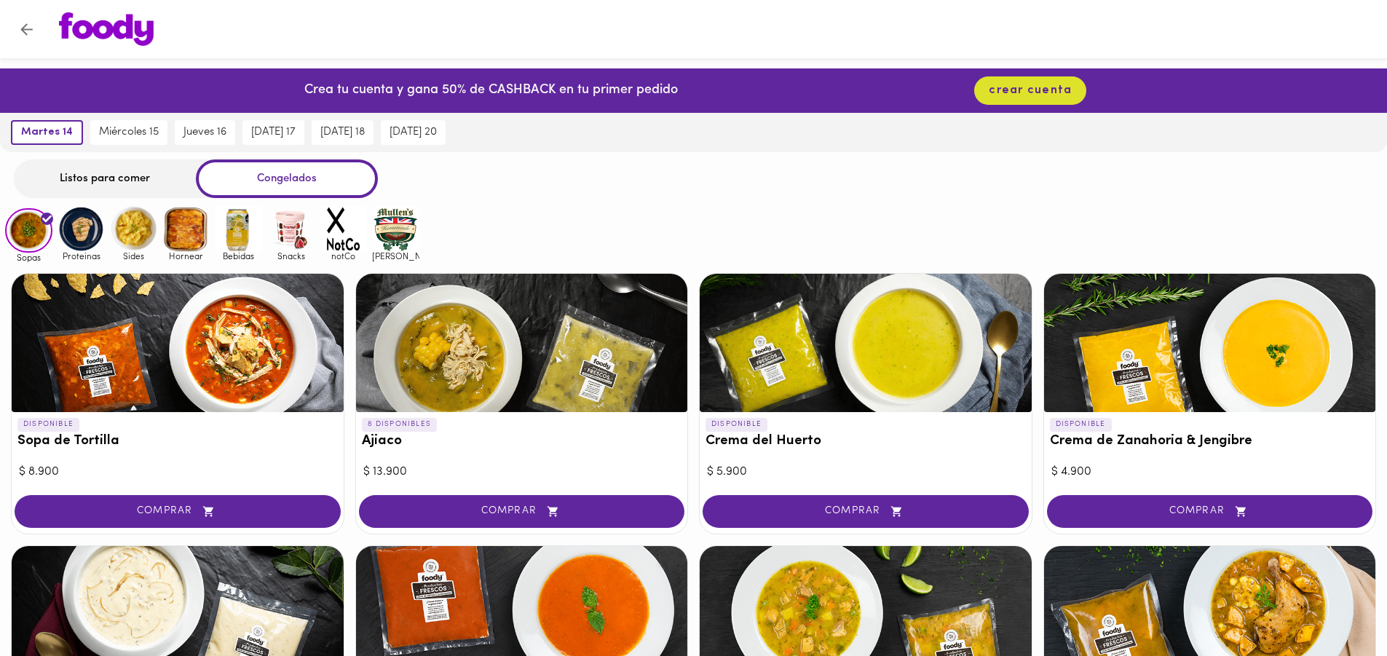
click at [111, 176] on div "Listos para comer" at bounding box center [105, 178] width 182 height 39
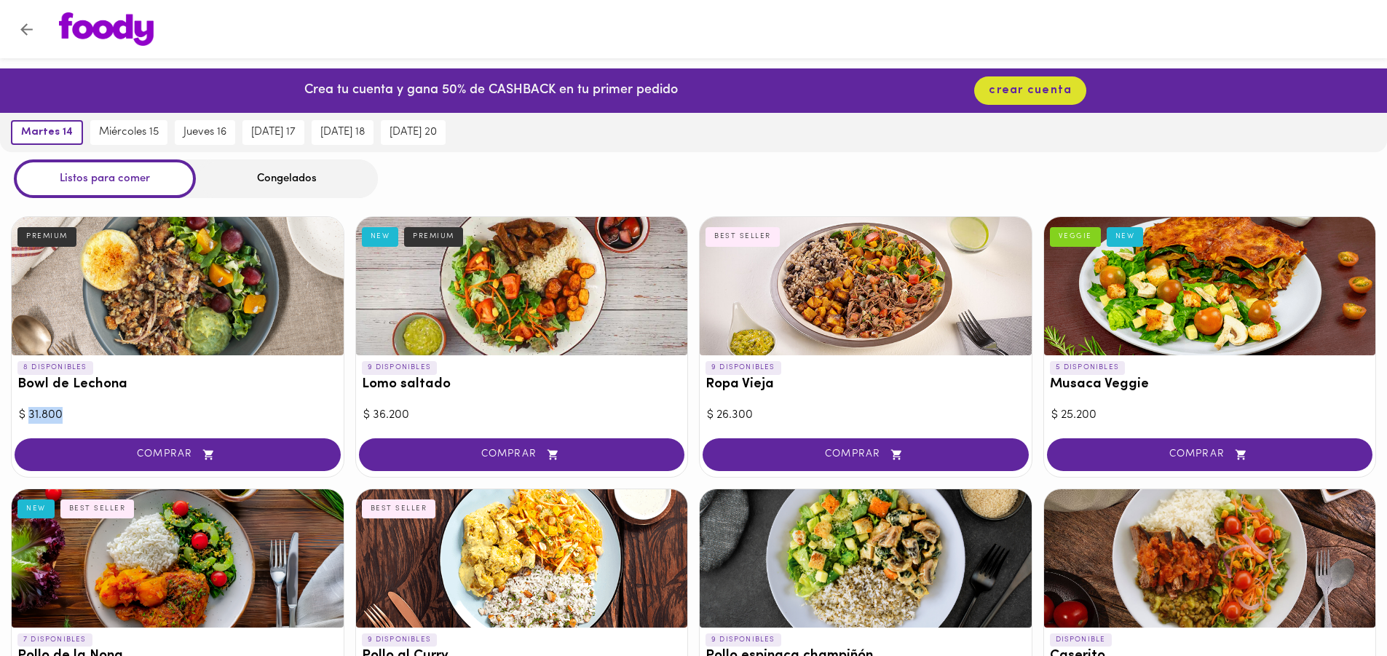
drag, startPoint x: 31, startPoint y: 414, endPoint x: 72, endPoint y: 413, distance: 41.5
click at [72, 413] on div "$ 31.800" at bounding box center [177, 415] width 317 height 17
click at [195, 284] on div at bounding box center [178, 286] width 332 height 138
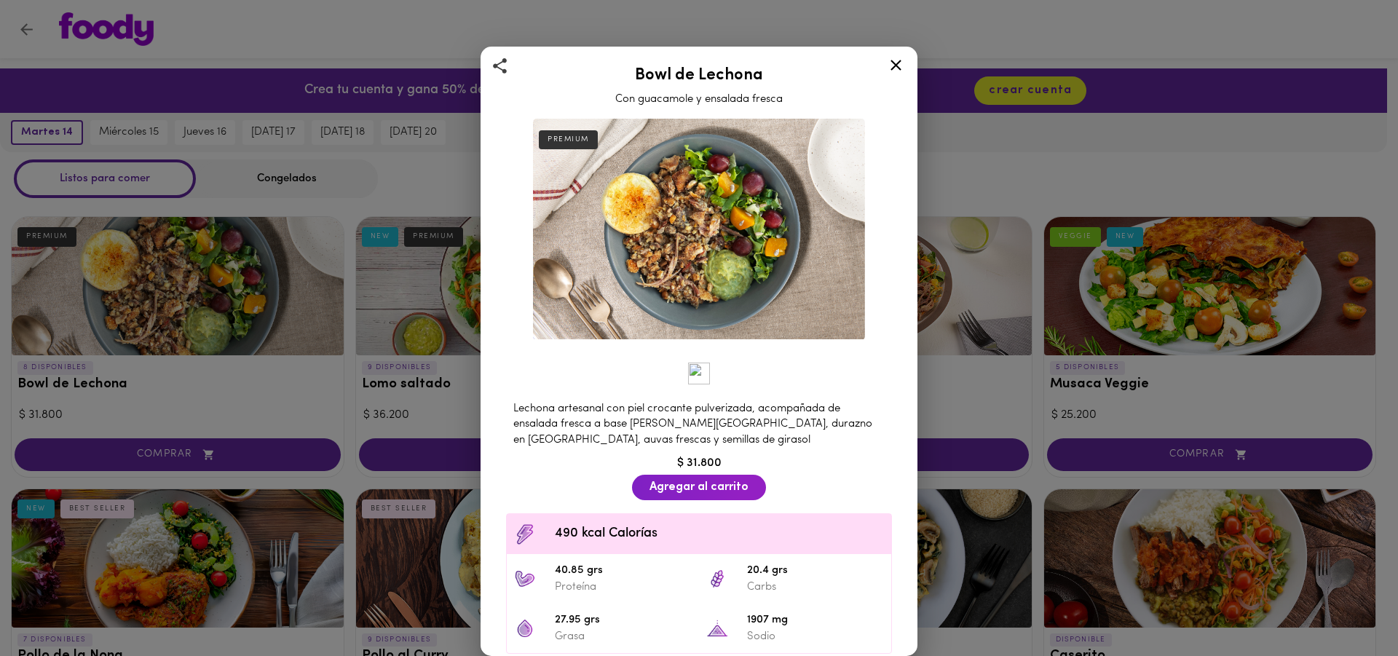
click at [892, 67] on icon at bounding box center [896, 65] width 18 height 18
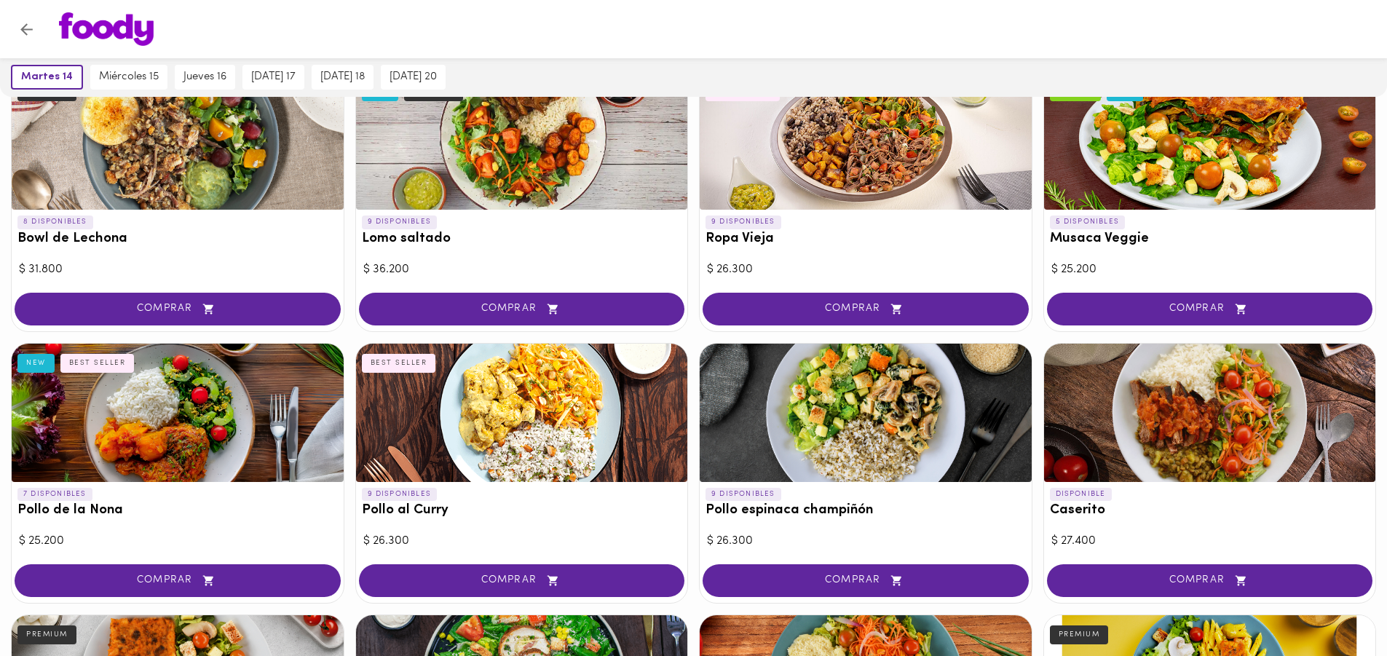
scroll to position [218, 0]
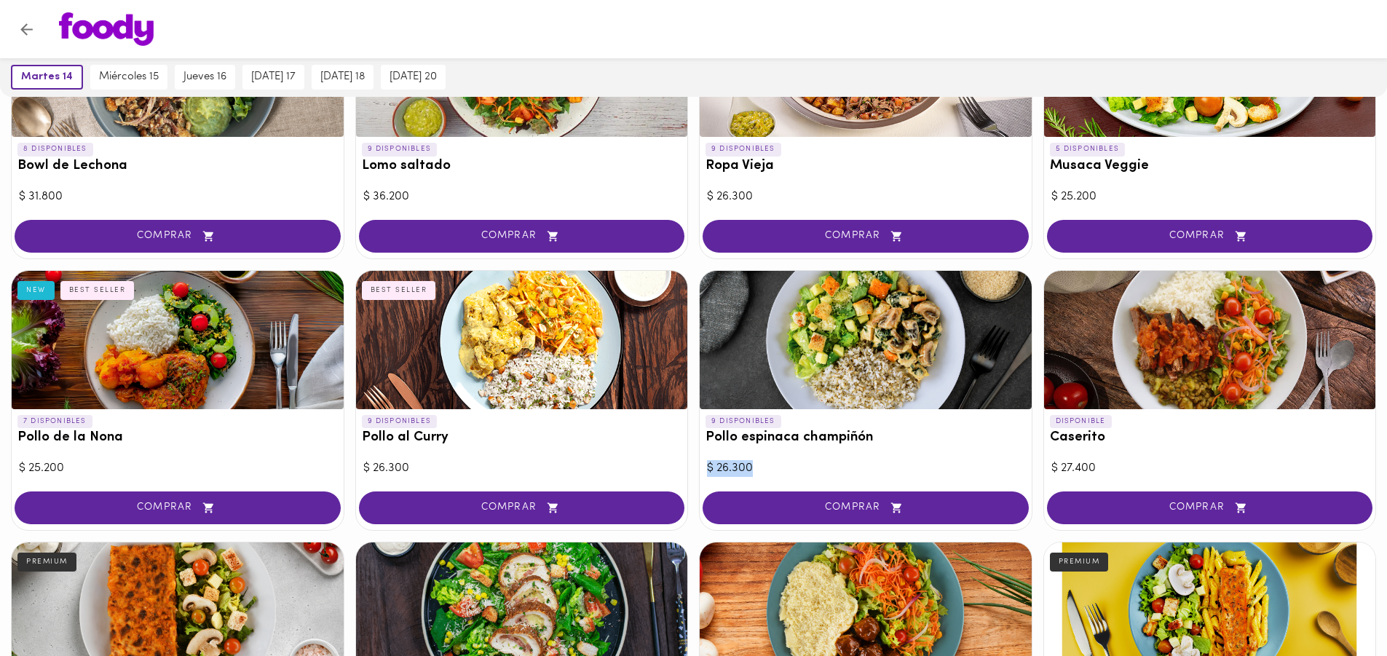
drag, startPoint x: 707, startPoint y: 474, endPoint x: 751, endPoint y: 473, distance: 43.7
click at [751, 473] on div "$ 26.300" at bounding box center [865, 468] width 317 height 17
drag, startPoint x: 1046, startPoint y: 473, endPoint x: 1106, endPoint y: 470, distance: 59.8
click at [1106, 470] on div "DISPONIBLE Caserito $ 27.400 COMPRAR" at bounding box center [1209, 400] width 333 height 261
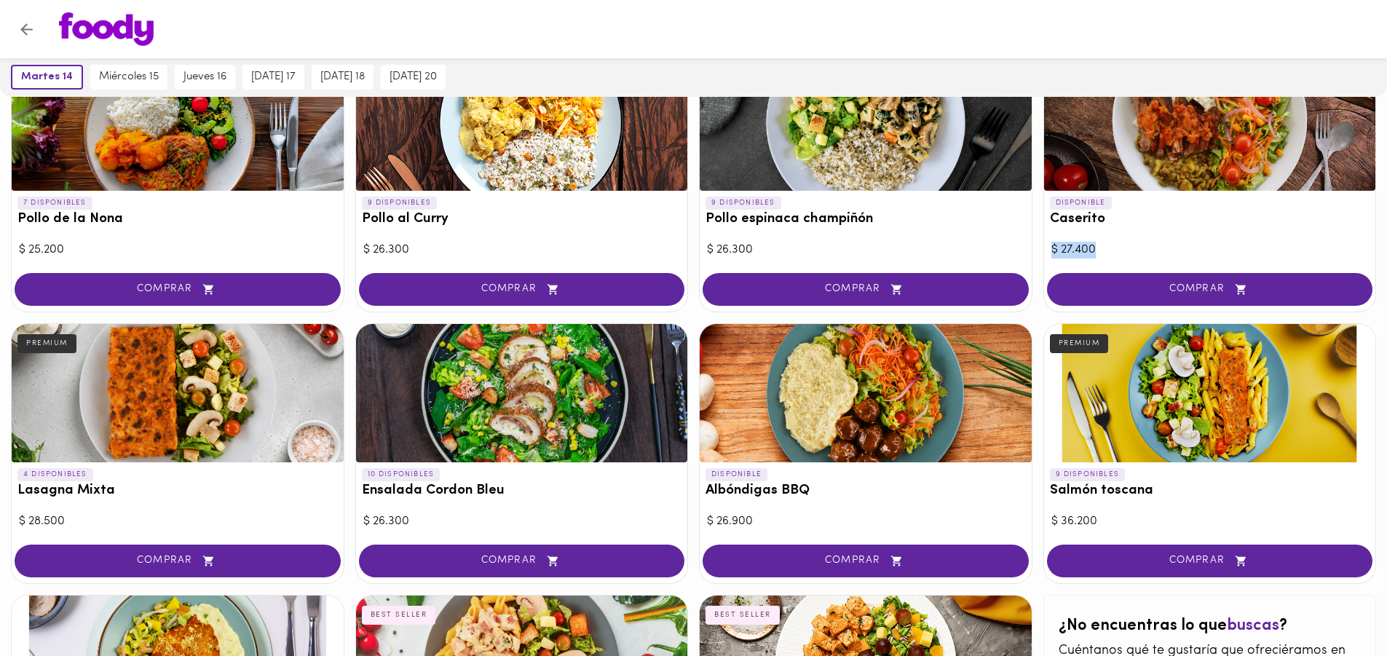
scroll to position [510, 0]
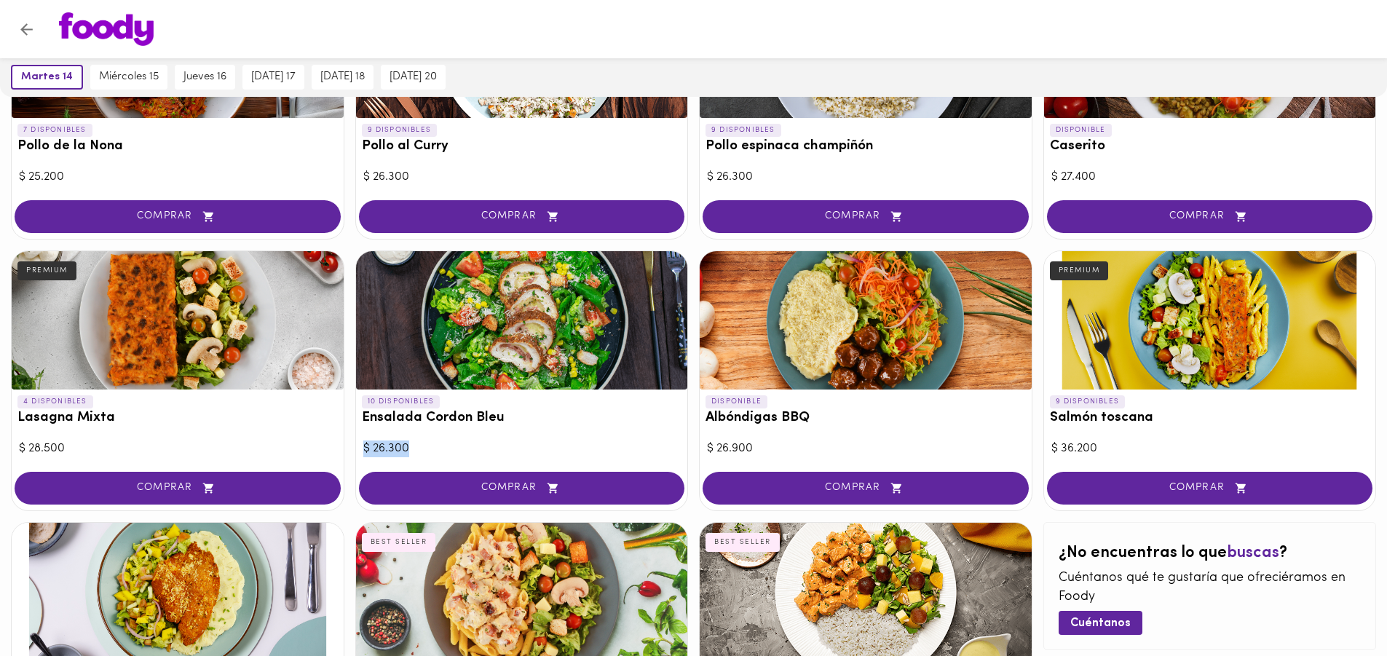
drag, startPoint x: 366, startPoint y: 453, endPoint x: 425, endPoint y: 453, distance: 59.0
click at [425, 453] on div "$ 26.300" at bounding box center [521, 449] width 317 height 17
click at [535, 344] on div at bounding box center [522, 320] width 332 height 138
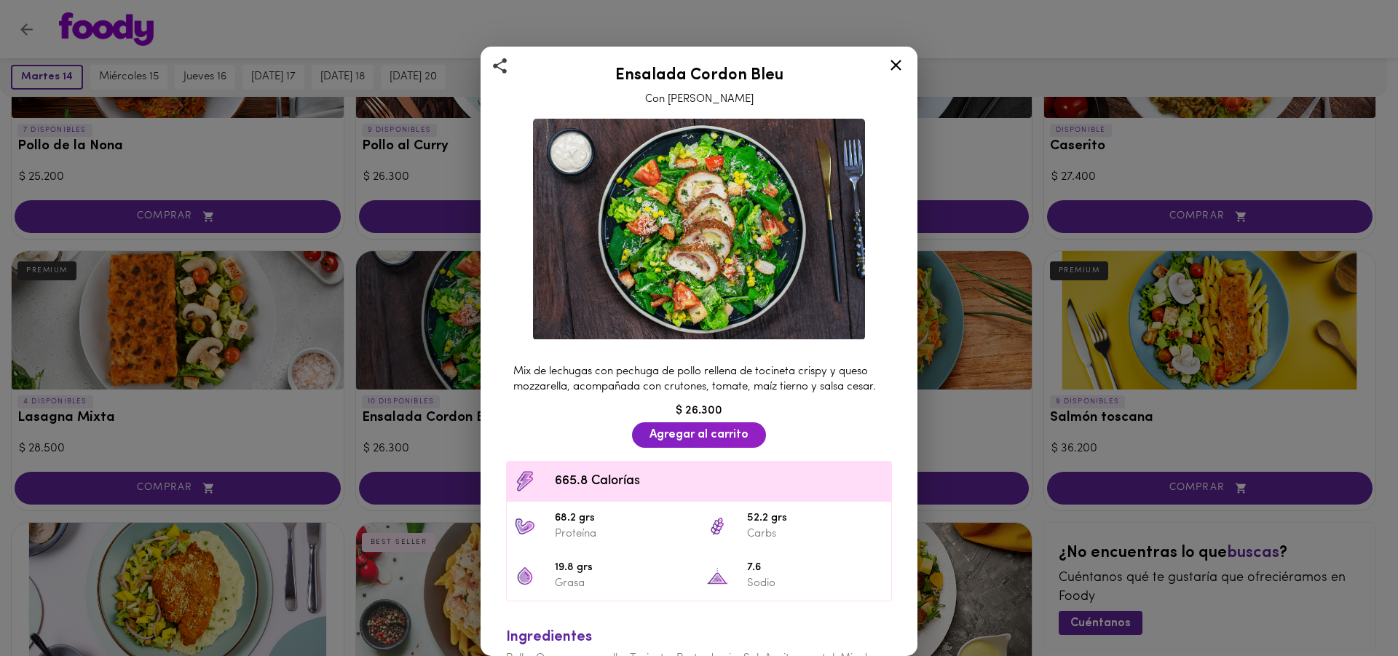
click at [564, 366] on span "Mix de lechugas con pechuga de pollo rellena de tocineta crispy y queso mozzare…" at bounding box center [694, 379] width 363 height 26
click at [684, 371] on span "Mix de lechugas con pechuga de pollo rellena de tocineta crispy y queso mozzare…" at bounding box center [690, 379] width 355 height 26
click at [892, 71] on icon at bounding box center [896, 65] width 18 height 18
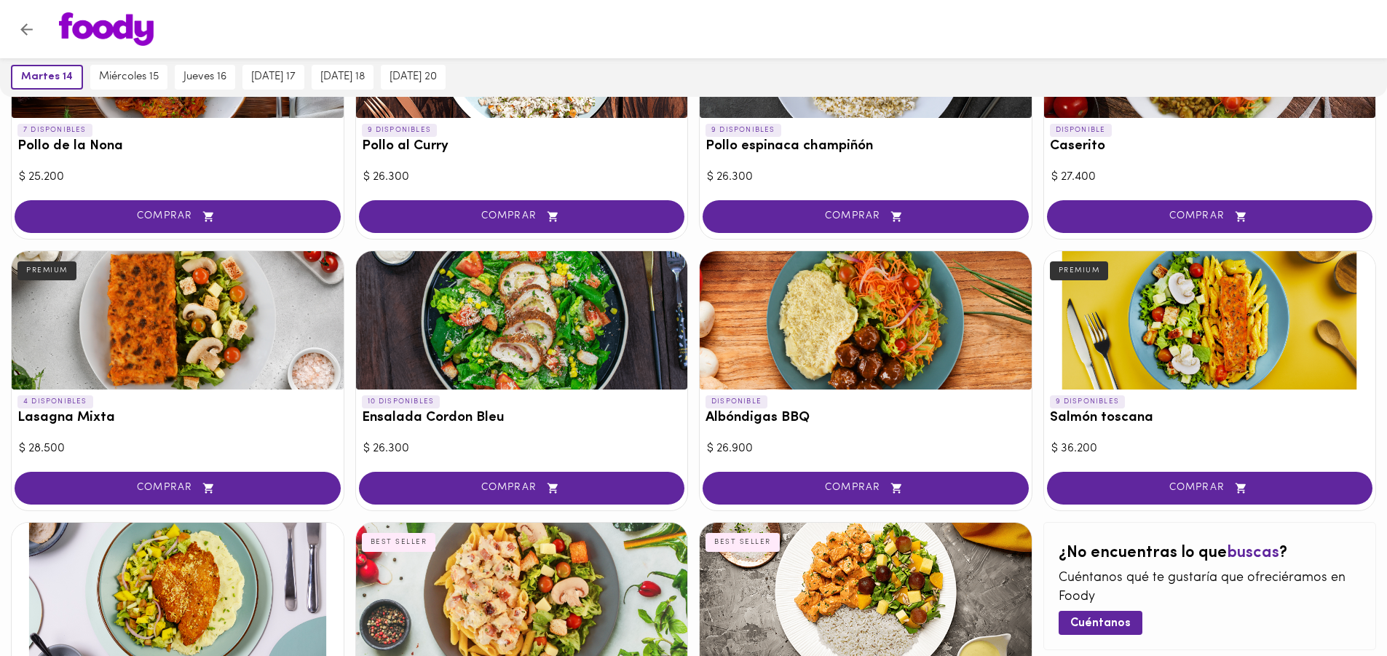
click at [1169, 347] on div at bounding box center [1210, 320] width 332 height 138
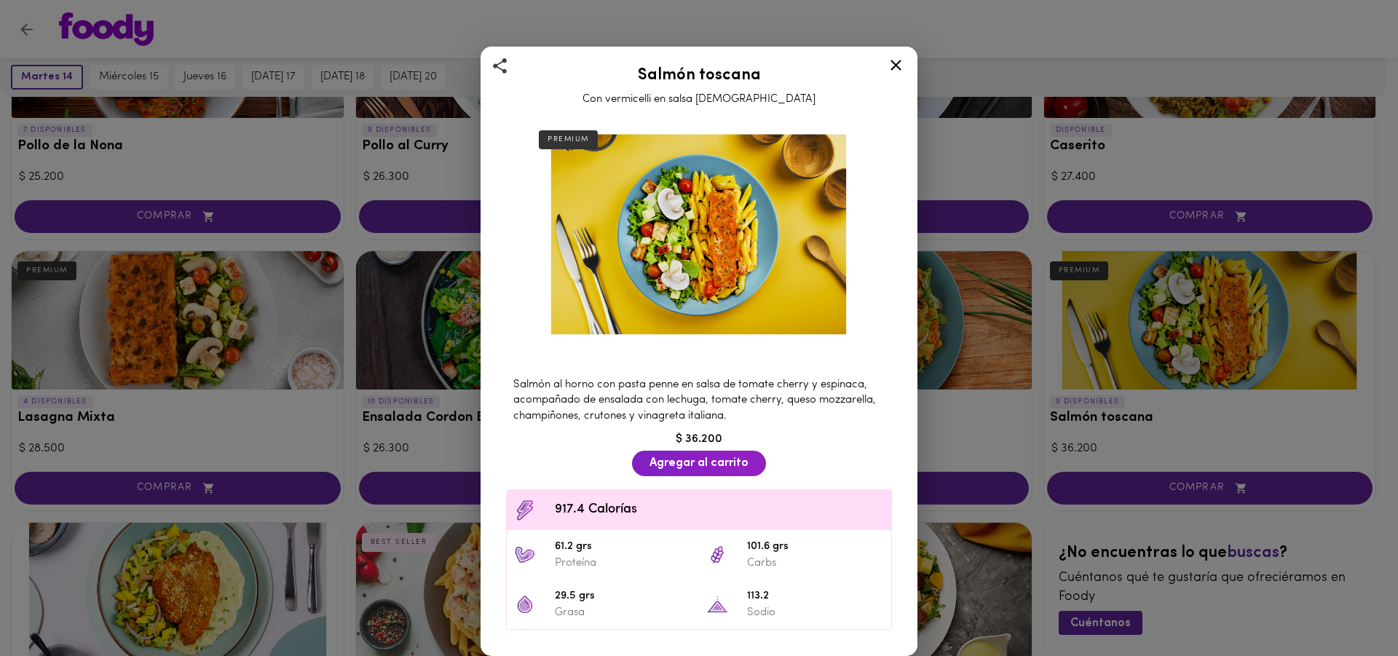
click at [1169, 347] on div "Salmón toscana Con vermicelli en salsa [DEMOGRAPHIC_DATA] PREMIUM Salmón al hor…" at bounding box center [699, 328] width 1398 height 656
